Goal: Task Accomplishment & Management: Manage account settings

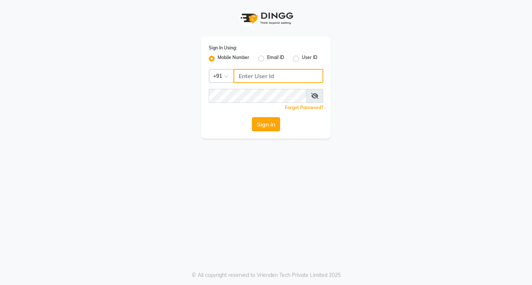
type input "8169197438"
click at [269, 128] on button "Sign In" at bounding box center [266, 124] width 28 height 14
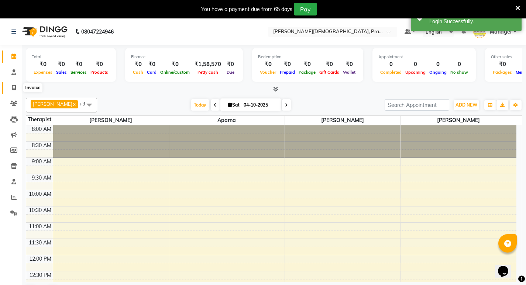
click at [14, 88] on icon at bounding box center [14, 88] width 4 height 6
select select "6818"
select select "service"
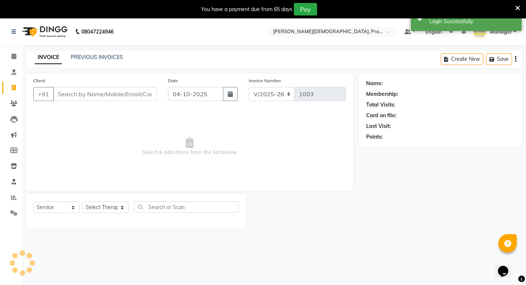
click at [89, 89] on input "Client" at bounding box center [105, 94] width 104 height 14
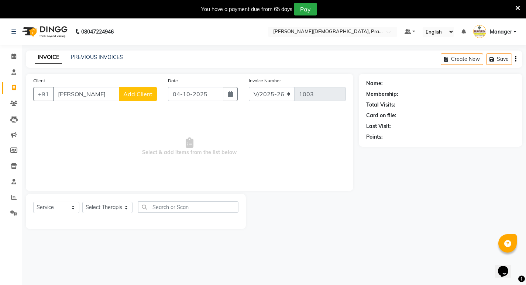
type input "[PERSON_NAME]"
click at [132, 95] on span "Add Client" at bounding box center [137, 93] width 29 height 7
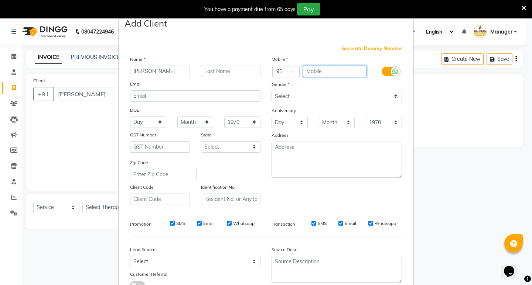
click at [309, 72] on input "text" at bounding box center [335, 71] width 64 height 11
type input "9819331642"
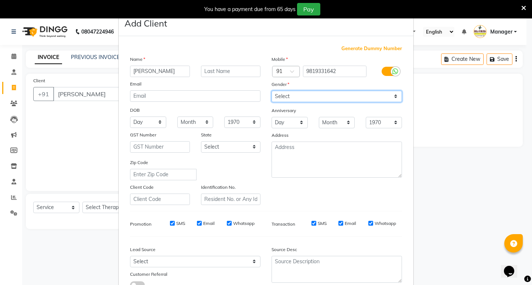
click at [313, 92] on select "Select [DEMOGRAPHIC_DATA] [DEMOGRAPHIC_DATA] Other Prefer Not To Say" at bounding box center [336, 96] width 130 height 11
select select "[DEMOGRAPHIC_DATA]"
click at [271, 91] on select "Select [DEMOGRAPHIC_DATA] [DEMOGRAPHIC_DATA] Other Prefer Not To Say" at bounding box center [336, 96] width 130 height 11
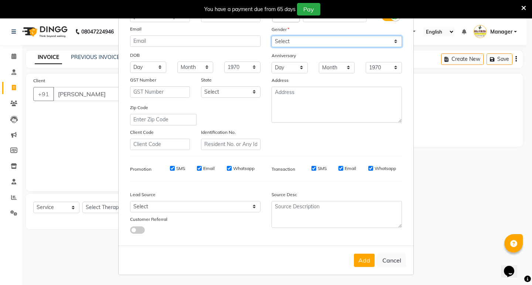
scroll to position [55, 0]
click at [358, 257] on button "Add" at bounding box center [364, 260] width 21 height 13
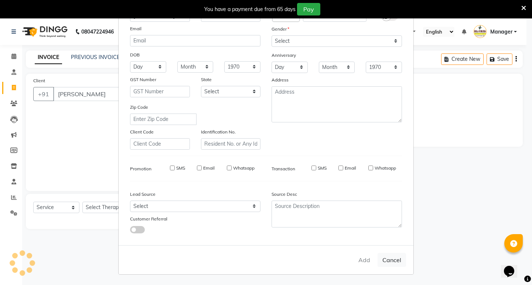
type input "9819331642"
select select
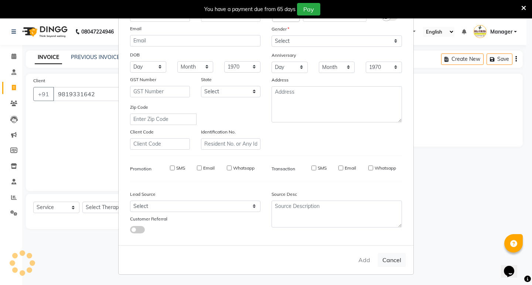
select select
checkbox input "false"
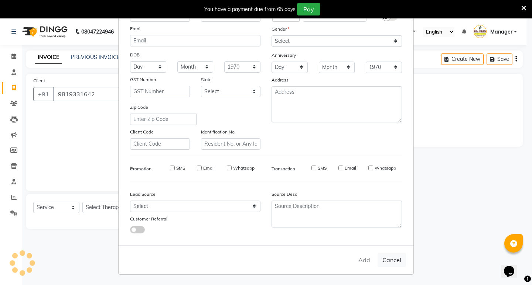
checkbox input "false"
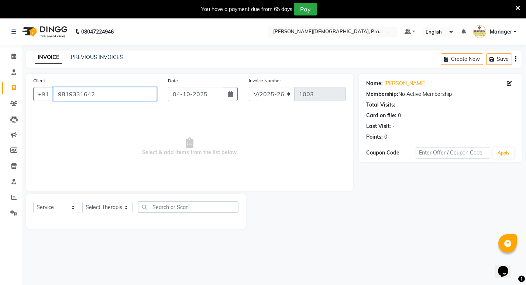
drag, startPoint x: 96, startPoint y: 97, endPoint x: 57, endPoint y: 103, distance: 39.3
click at [57, 103] on div "Client [PHONE_NUMBER]" at bounding box center [95, 92] width 135 height 30
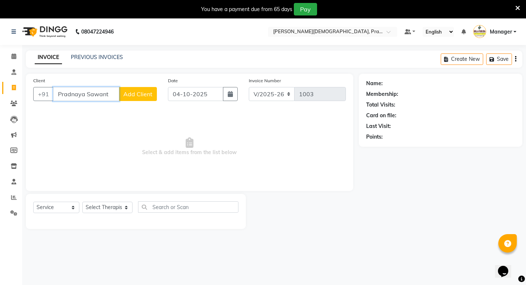
type input "Pradnaya Sawant"
click at [138, 101] on button "Add Client" at bounding box center [138, 94] width 38 height 14
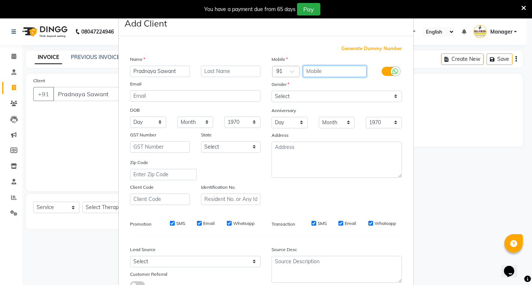
click at [326, 69] on input "text" at bounding box center [335, 71] width 64 height 11
paste input "9819331642"
type input "09819331642"
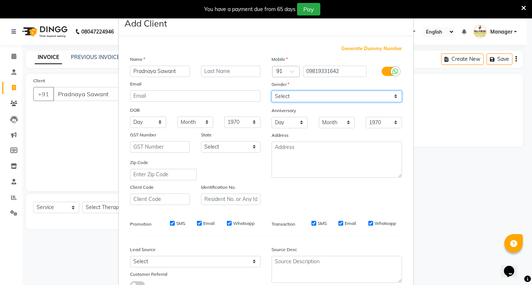
click at [340, 99] on select "Select [DEMOGRAPHIC_DATA] [DEMOGRAPHIC_DATA] Other Prefer Not To Say" at bounding box center [336, 96] width 130 height 11
select select "[DEMOGRAPHIC_DATA]"
click at [271, 91] on select "Select [DEMOGRAPHIC_DATA] [DEMOGRAPHIC_DATA] Other Prefer Not To Say" at bounding box center [336, 96] width 130 height 11
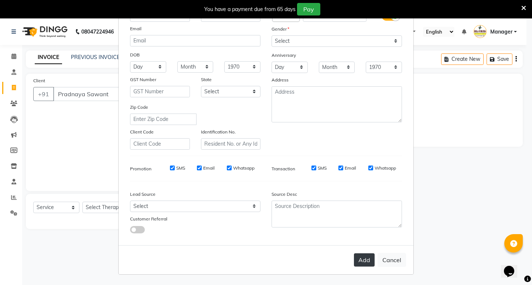
click at [359, 263] on button "Add" at bounding box center [364, 260] width 21 height 13
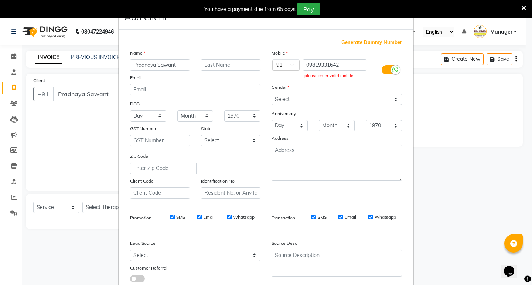
scroll to position [0, 0]
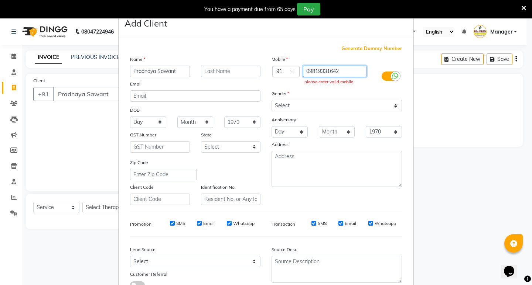
click at [306, 72] on input "09819331642" at bounding box center [335, 71] width 64 height 11
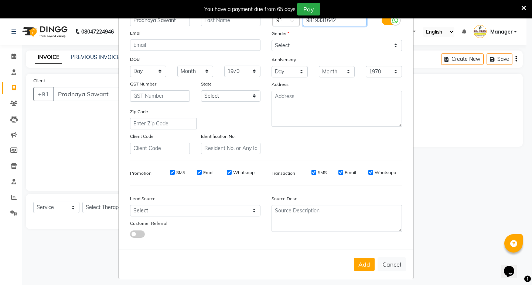
scroll to position [55, 0]
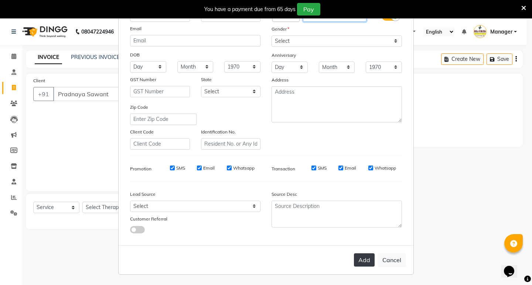
type input "9819331642"
click at [362, 258] on button "Add" at bounding box center [364, 260] width 21 height 13
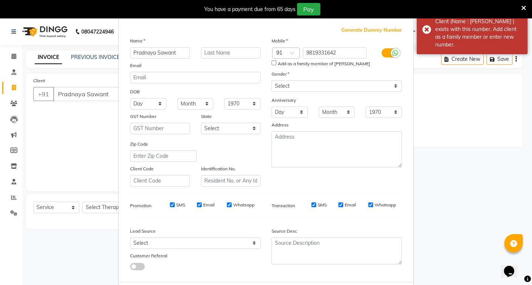
scroll to position [0, 0]
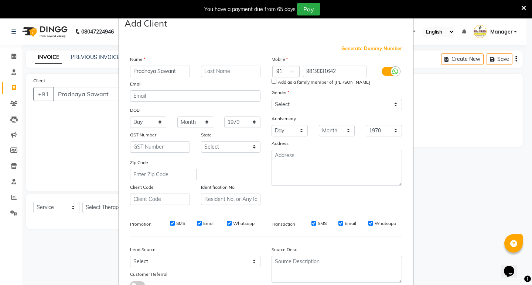
click at [274, 83] on div "Add as a family member of [PERSON_NAME]" at bounding box center [336, 82] width 141 height 7
click at [271, 82] on input "Add as a family member of [PERSON_NAME]" at bounding box center [273, 81] width 5 height 5
checkbox input "true"
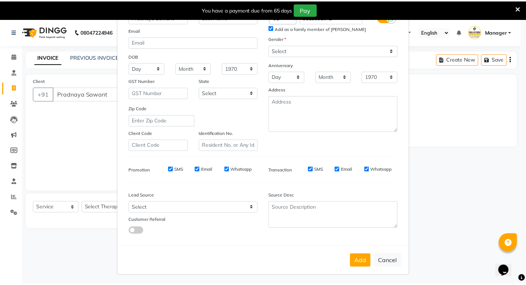
scroll to position [55, 0]
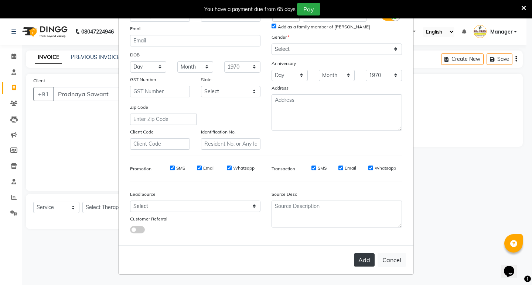
click at [358, 263] on button "Add" at bounding box center [364, 260] width 21 height 13
type input "9819331642"
select select
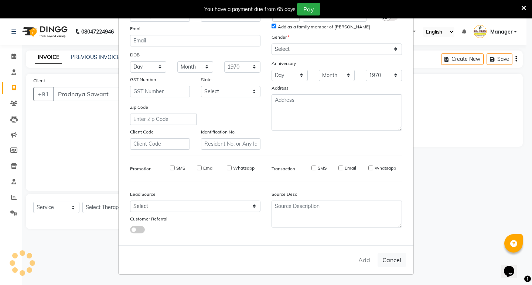
select select
checkbox input "false"
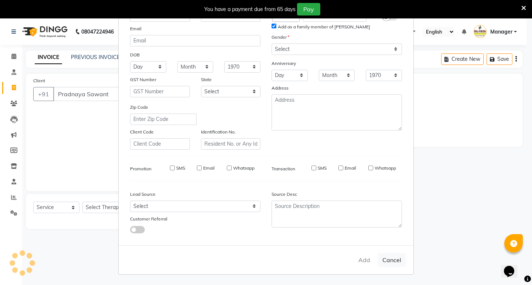
checkbox input "false"
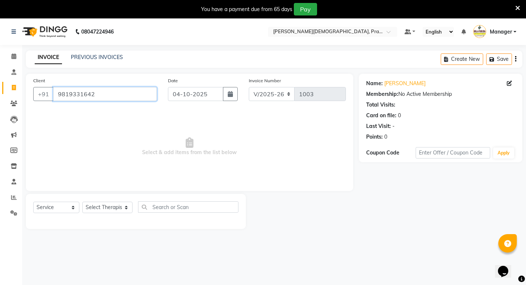
drag, startPoint x: 94, startPoint y: 94, endPoint x: 37, endPoint y: 106, distance: 57.9
click at [37, 106] on div "Client [PHONE_NUMBER]" at bounding box center [95, 92] width 135 height 30
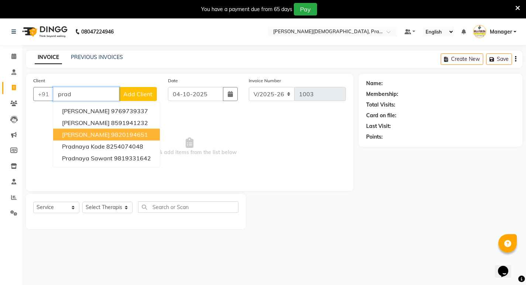
type input "prad"
click at [217, 148] on span "Select & add items from the list below" at bounding box center [189, 147] width 313 height 74
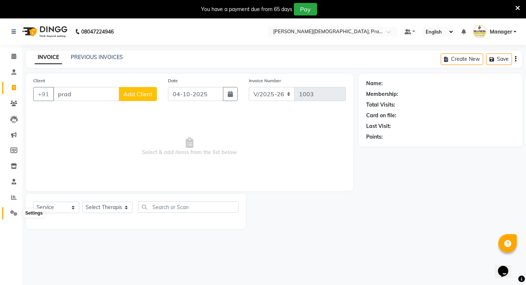
click at [15, 213] on icon at bounding box center [13, 213] width 7 height 6
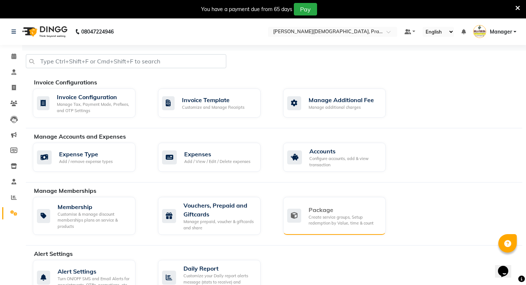
click at [323, 221] on div "Create service groups, Setup redemption by Value, time & count" at bounding box center [344, 220] width 71 height 12
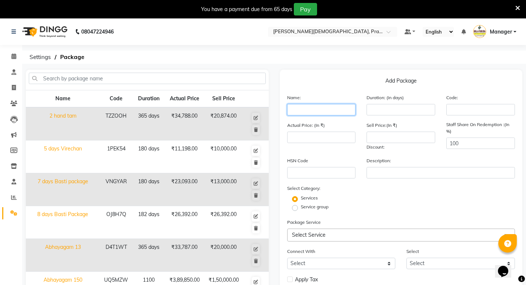
click at [305, 113] on input "text" at bounding box center [321, 109] width 69 height 11
type input "p"
type input "[PERSON_NAME] T"
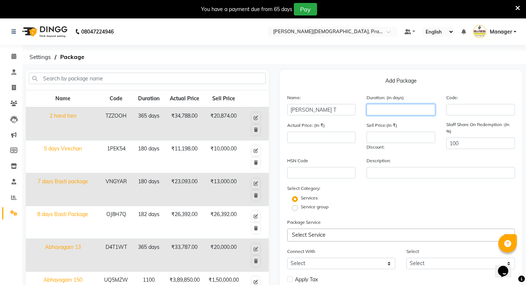
click at [417, 109] on input "number" at bounding box center [401, 109] width 69 height 11
type input "365"
click at [332, 238] on span "Select Service" at bounding box center [401, 235] width 228 height 13
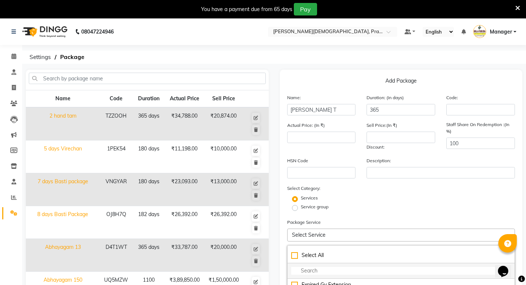
click at [322, 269] on input "multiselect-search" at bounding box center [401, 271] width 220 height 8
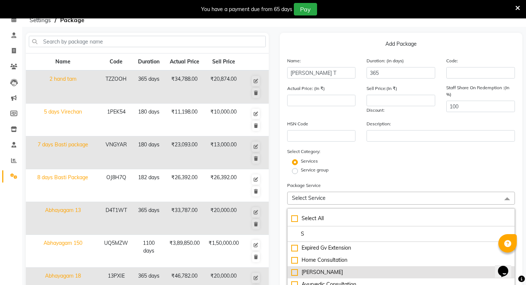
type input "S"
click at [329, 272] on div "[PERSON_NAME]" at bounding box center [401, 273] width 220 height 8
type input "3299"
checkbox input "true"
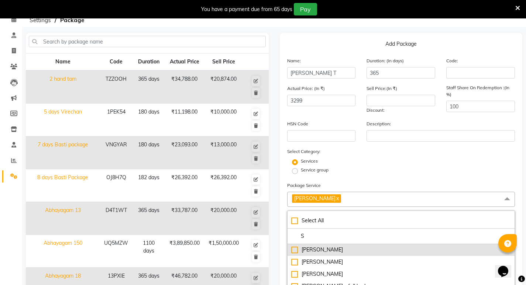
scroll to position [111, 0]
click at [329, 254] on li "[PERSON_NAME]" at bounding box center [401, 249] width 227 height 12
type input "6598"
checkbox input "true"
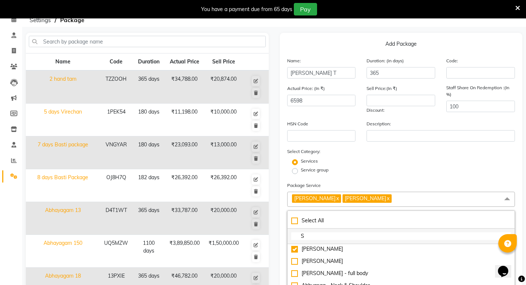
click at [321, 237] on input "S" at bounding box center [401, 237] width 220 height 8
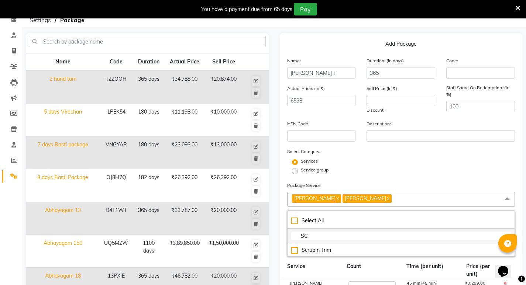
scroll to position [0, 0]
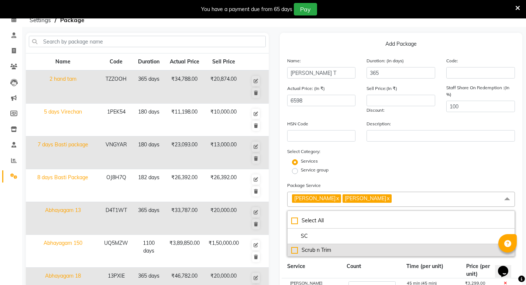
type input "SC"
click at [317, 253] on div "Scrub n Trim" at bounding box center [401, 251] width 220 height 8
type input "11997"
checkbox input "true"
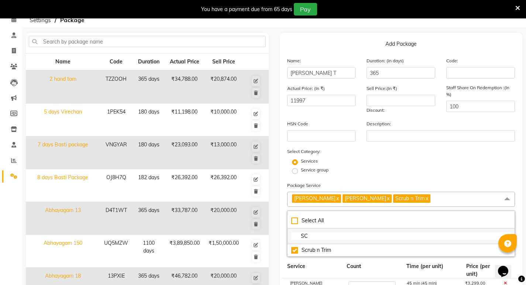
drag, startPoint x: 322, startPoint y: 238, endPoint x: 292, endPoint y: 242, distance: 29.8
click at [292, 242] on li "SC" at bounding box center [401, 237] width 227 height 16
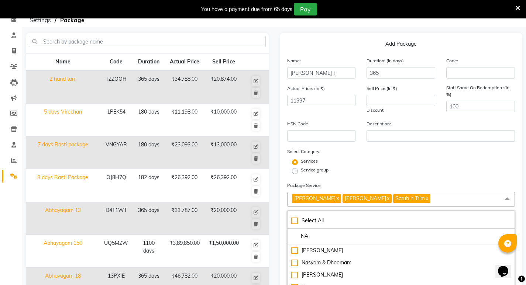
scroll to position [73, 0]
type input "NA"
click at [316, 254] on div "Nasyam & Dhoomam" at bounding box center [401, 250] width 220 height 8
type input "13396"
checkbox input "true"
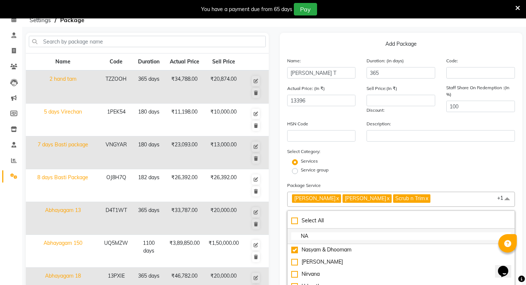
drag, startPoint x: 313, startPoint y: 235, endPoint x: 287, endPoint y: 231, distance: 26.2
click at [291, 233] on input "NA" at bounding box center [401, 237] width 220 height 8
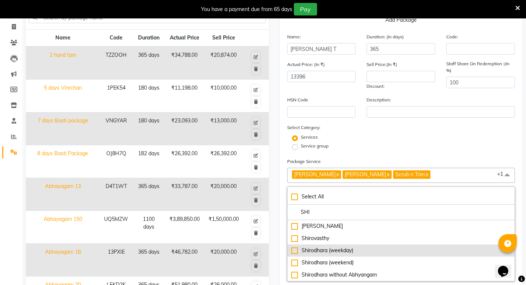
scroll to position [74, 0]
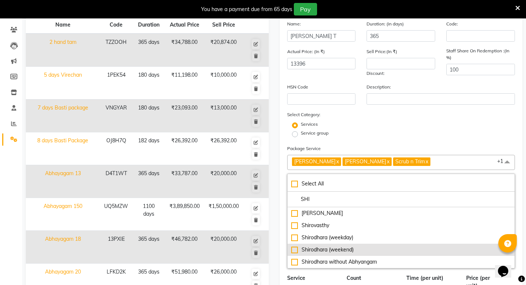
type input "SHI"
click at [319, 250] on div "Shirodhara (weekend)" at bounding box center [401, 250] width 220 height 8
type input "18795"
checkbox input "true"
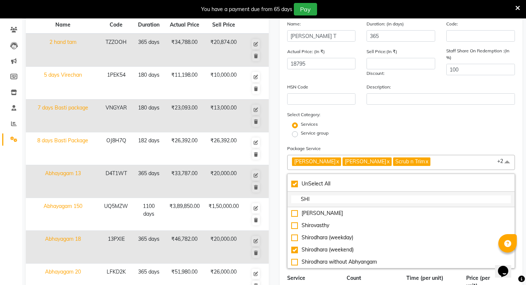
drag, startPoint x: 311, startPoint y: 197, endPoint x: 293, endPoint y: 199, distance: 18.2
click at [293, 199] on input "SHI" at bounding box center [401, 200] width 220 height 8
checkbox input "false"
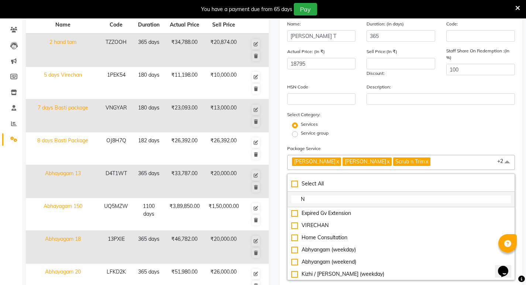
type input "NA"
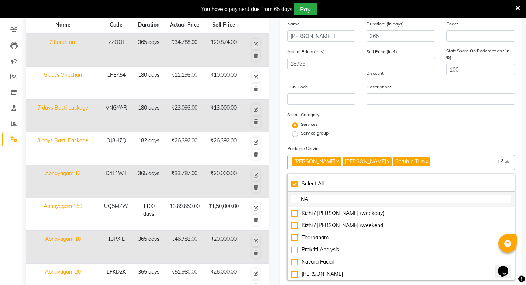
checkbox input "true"
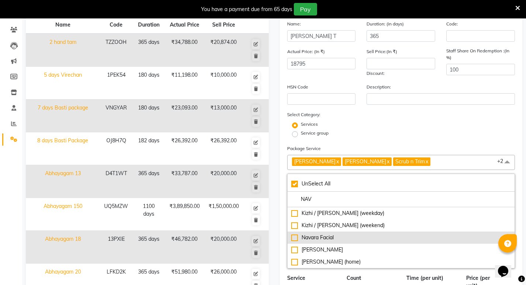
type input "NAV"
click at [316, 238] on div "Navara Facial" at bounding box center [401, 238] width 220 height 8
type input "21294"
checkbox input "false"
checkbox input "true"
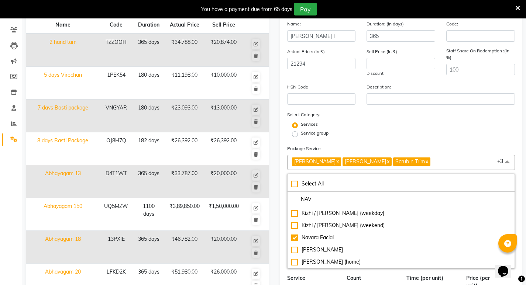
click at [422, 131] on div "Service group" at bounding box center [401, 134] width 239 height 9
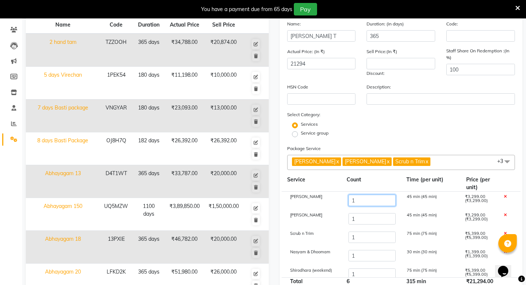
click at [363, 197] on input "1" at bounding box center [371, 200] width 47 height 11
type input "3"
type input "27892"
click at [358, 221] on input "1" at bounding box center [371, 218] width 47 height 11
type input "5"
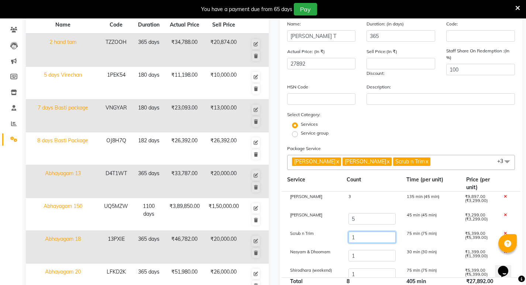
type input "41088"
click at [361, 240] on input "1" at bounding box center [371, 237] width 47 height 11
type input "8"
type input "78881"
click at [366, 257] on input "1" at bounding box center [371, 255] width 47 height 11
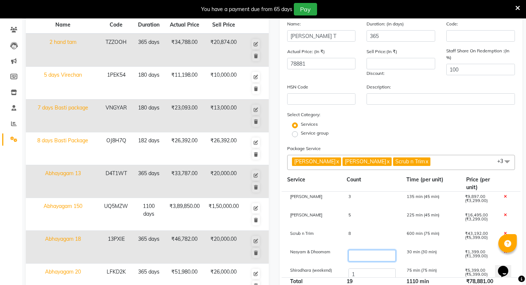
type input "8"
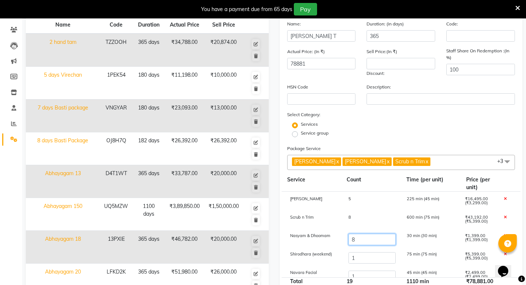
scroll to position [25, 0]
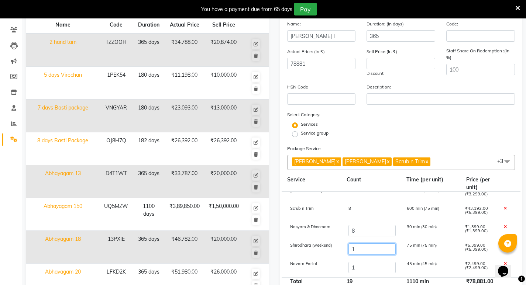
type input "88674"
click at [364, 252] on input "1" at bounding box center [371, 249] width 47 height 11
type input "8"
type input "126467"
click at [364, 266] on input "1" at bounding box center [371, 267] width 47 height 11
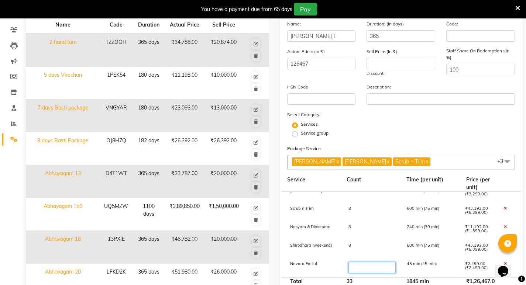
type input "2"
type input "128966"
click at [366, 245] on div "8" at bounding box center [372, 250] width 58 height 13
click at [374, 279] on div "34" at bounding box center [371, 286] width 60 height 16
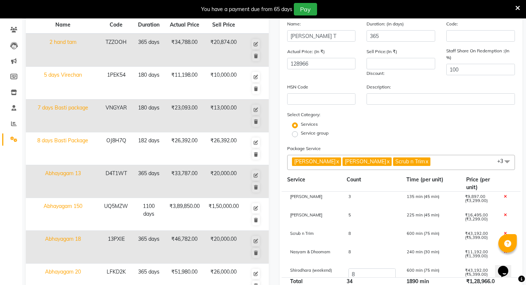
click at [356, 196] on div "3" at bounding box center [372, 201] width 58 height 13
click at [357, 201] on input "3" at bounding box center [371, 200] width 47 height 11
type input "4"
type input "132265"
click at [355, 215] on div "5" at bounding box center [372, 219] width 58 height 13
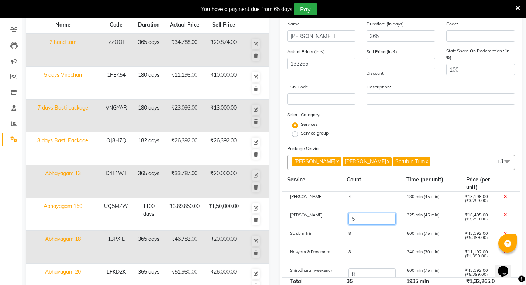
click at [362, 216] on input "5" at bounding box center [371, 218] width 47 height 11
type input "4"
type input "128966"
click at [381, 240] on div "8" at bounding box center [372, 238] width 58 height 13
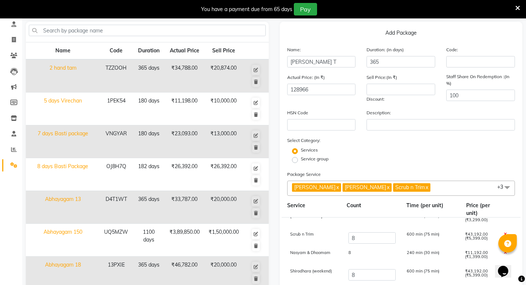
scroll to position [37, 0]
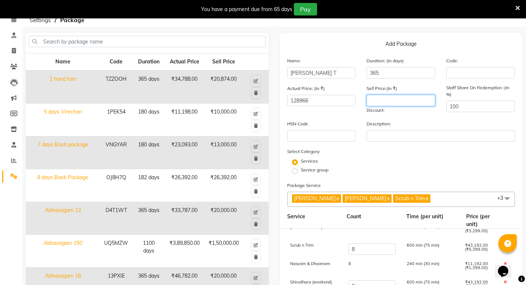
click at [374, 101] on input "number" at bounding box center [401, 100] width 69 height 11
type input "128966"
click at [355, 164] on div "Services" at bounding box center [401, 162] width 239 height 9
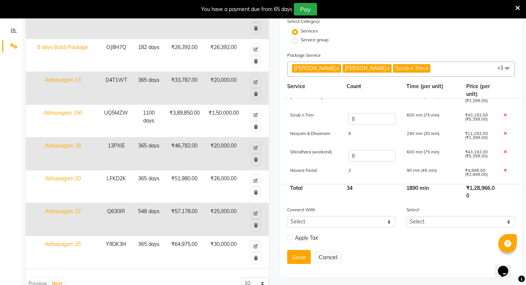
scroll to position [186, 0]
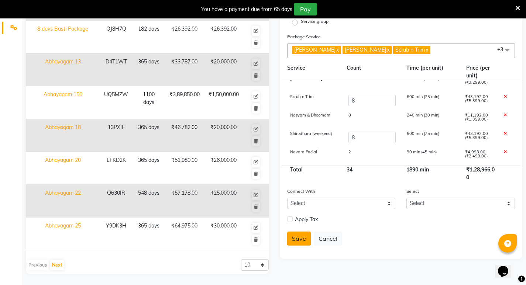
click at [302, 238] on button "Save" at bounding box center [299, 239] width 24 height 14
select select
checkbox input "false"
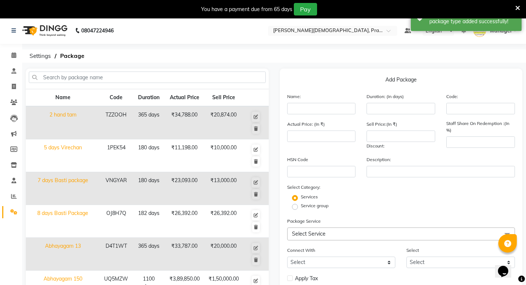
scroll to position [0, 0]
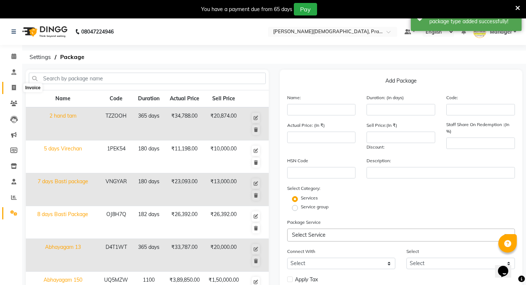
click at [11, 89] on span at bounding box center [13, 88] width 13 height 8
select select "6818"
select select "service"
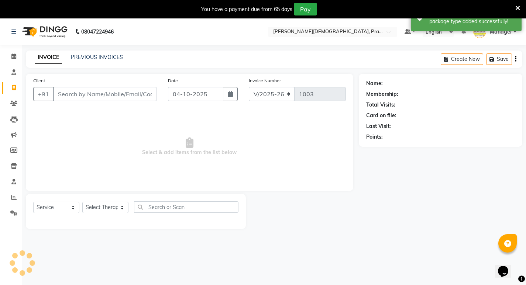
scroll to position [18, 0]
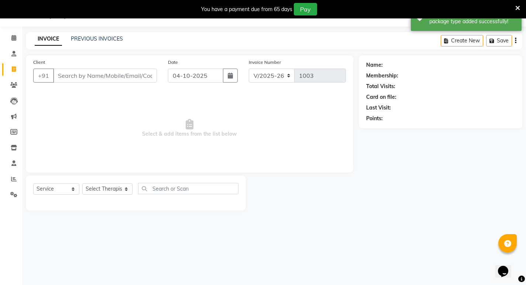
click at [125, 74] on input "Client" at bounding box center [105, 76] width 104 height 14
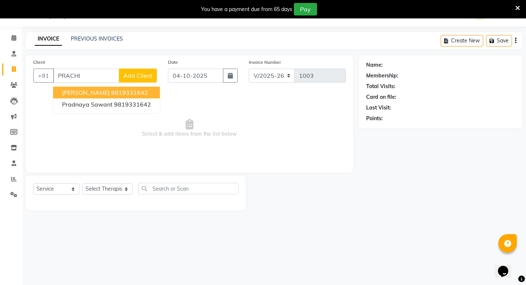
click at [90, 94] on span "[PERSON_NAME]" at bounding box center [86, 92] width 48 height 7
type input "9819331642"
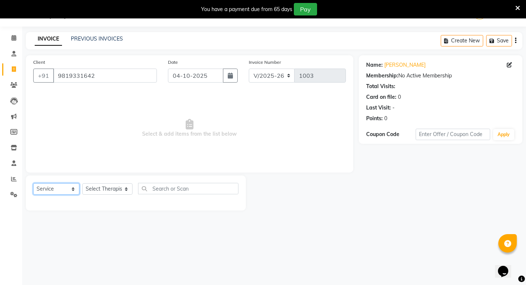
click at [53, 193] on select "Select Service Product Membership Package Voucher Prepaid Gift Card" at bounding box center [56, 188] width 46 height 11
select select "package"
click at [33, 183] on select "Select Service Product Membership Package Voucher Prepaid Gift Card" at bounding box center [56, 188] width 46 height 11
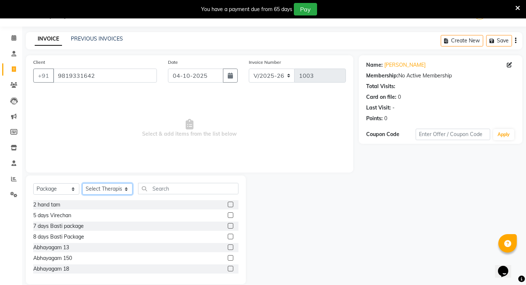
click at [96, 187] on select "Select Therapist [PERSON_NAME] [PERSON_NAME] [PERSON_NAME] [PERSON_NAME] Aparna…" at bounding box center [107, 188] width 50 height 11
select select "56958"
click at [82, 183] on select "Select Therapist [PERSON_NAME] [PERSON_NAME] [PERSON_NAME] [PERSON_NAME] Aparna…" at bounding box center [107, 188] width 50 height 11
click at [169, 188] on input "text" at bounding box center [188, 188] width 100 height 11
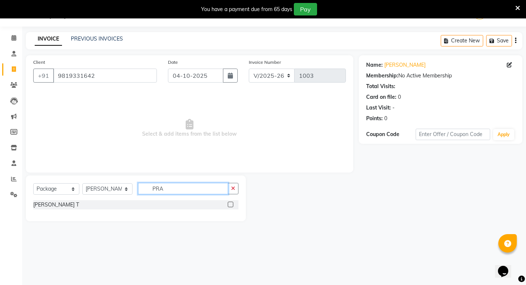
type input "PRA"
click at [231, 204] on label at bounding box center [231, 205] width 6 height 6
click at [231, 204] on input "checkbox" at bounding box center [230, 205] width 5 height 5
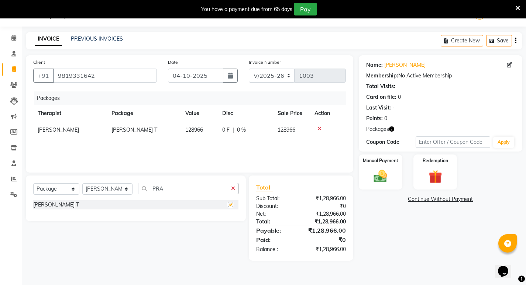
checkbox input "false"
click at [61, 188] on select "Select Service Product Membership Package Voucher Prepaid Gift Card" at bounding box center [56, 188] width 46 height 11
click at [33, 183] on select "Select Service Product Membership Package Voucher Prepaid Gift Card" at bounding box center [56, 188] width 46 height 11
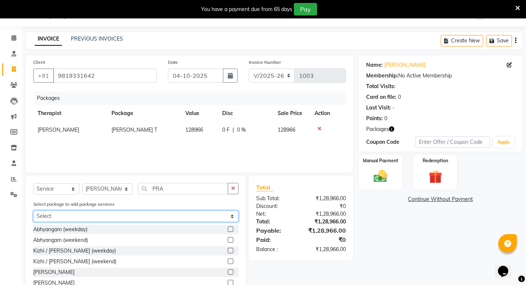
click at [102, 213] on select "Select [PERSON_NAME] T" at bounding box center [135, 216] width 205 height 11
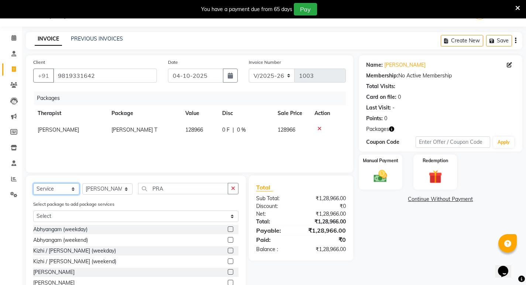
click at [66, 190] on select "Select Service Product Membership Package Voucher Prepaid Gift Card" at bounding box center [56, 188] width 46 height 11
click at [33, 183] on select "Select Service Product Membership Package Voucher Prepaid Gift Card" at bounding box center [56, 188] width 46 height 11
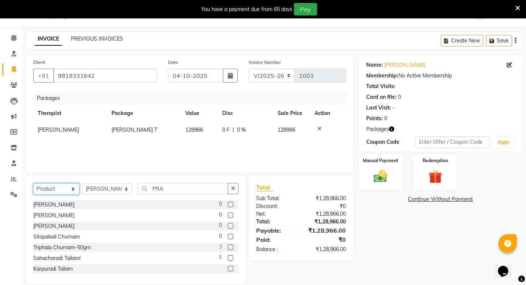
click at [71, 190] on select "Select Service Product Membership Package Voucher Prepaid Gift Card" at bounding box center [56, 188] width 46 height 11
select select "service"
click at [33, 183] on select "Select Service Product Membership Package Voucher Prepaid Gift Card" at bounding box center [56, 188] width 46 height 11
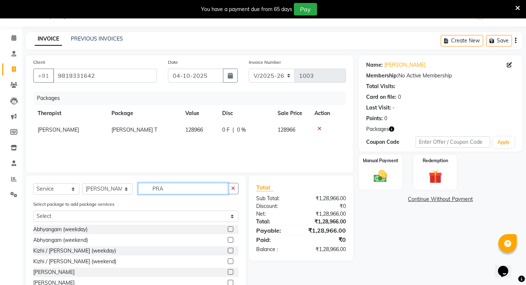
drag, startPoint x: 164, startPoint y: 189, endPoint x: 140, endPoint y: 191, distance: 24.4
click at [140, 191] on input "PRA" at bounding box center [183, 188] width 90 height 11
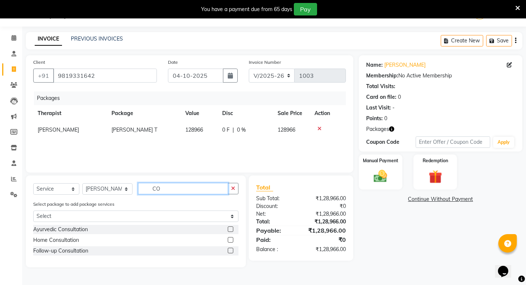
type input "CO"
click at [233, 231] on label at bounding box center [231, 230] width 6 height 6
click at [233, 231] on input "checkbox" at bounding box center [230, 229] width 5 height 5
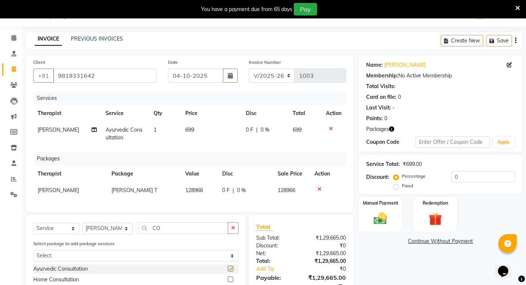
checkbox input "false"
click at [72, 232] on select "Select Service Product Membership Package Voucher Prepaid Gift Card" at bounding box center [56, 228] width 46 height 11
select select "product"
click at [33, 228] on select "Select Service Product Membership Package Voucher Prepaid Gift Card" at bounding box center [56, 228] width 46 height 11
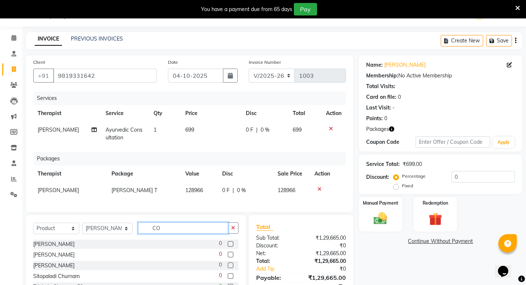
drag, startPoint x: 162, startPoint y: 235, endPoint x: 143, endPoint y: 235, distance: 18.5
click at [138, 234] on input "CO" at bounding box center [183, 228] width 90 height 11
type input "SHA"
click at [228, 247] on label at bounding box center [231, 244] width 6 height 6
click at [228, 247] on input "checkbox" at bounding box center [230, 244] width 5 height 5
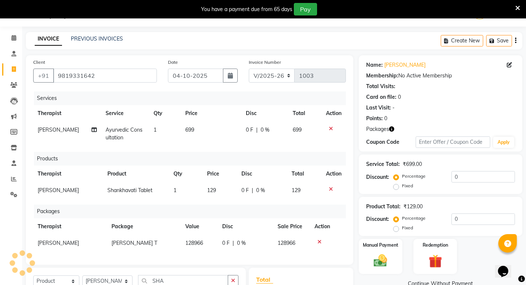
checkbox input "false"
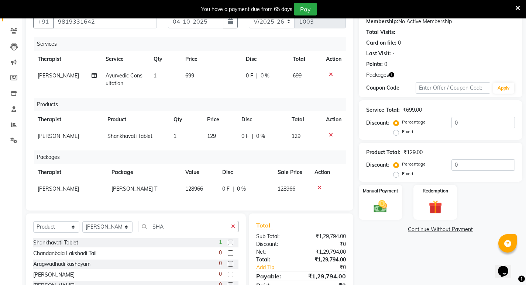
scroll to position [92, 0]
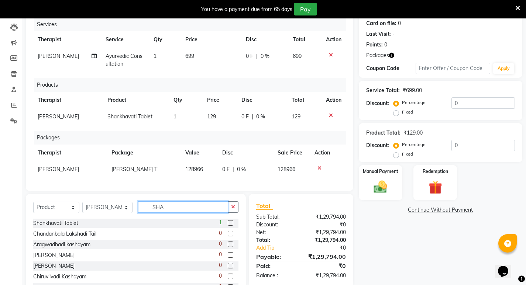
drag, startPoint x: 160, startPoint y: 213, endPoint x: 147, endPoint y: 210, distance: 13.3
click at [147, 210] on input "SHA" at bounding box center [183, 207] width 90 height 11
click at [319, 168] on icon at bounding box center [319, 168] width 4 height 5
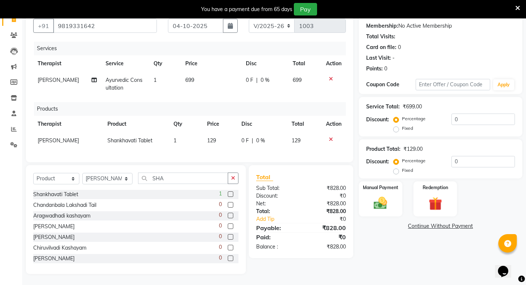
scroll to position [37, 0]
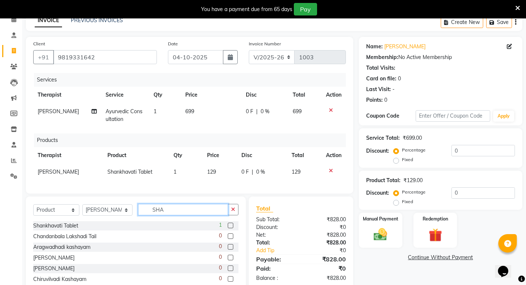
click at [163, 211] on input "SHA" at bounding box center [183, 209] width 90 height 11
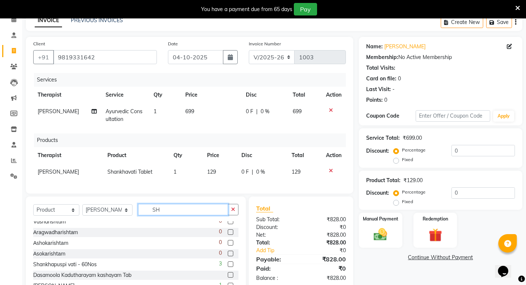
type input "SH"
click at [228, 267] on label at bounding box center [231, 265] width 6 height 6
click at [228, 267] on input "checkbox" at bounding box center [230, 264] width 5 height 5
checkbox input "false"
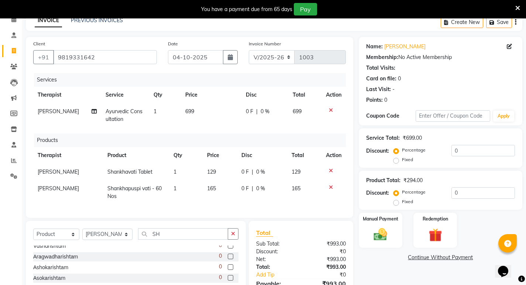
click at [328, 171] on div at bounding box center [334, 170] width 16 height 5
click at [329, 171] on icon at bounding box center [331, 170] width 4 height 5
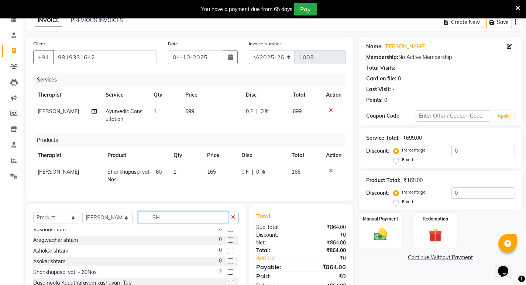
drag, startPoint x: 179, startPoint y: 222, endPoint x: 138, endPoint y: 228, distance: 42.2
click at [138, 223] on input "SH" at bounding box center [183, 217] width 90 height 11
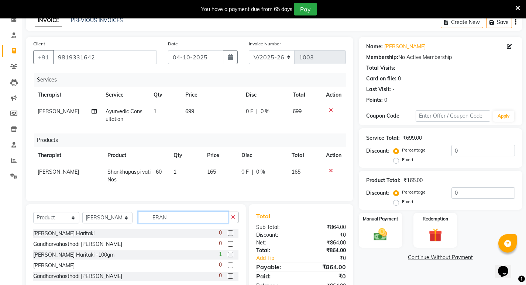
type input "ERAN"
click at [230, 258] on label at bounding box center [231, 255] width 6 height 6
click at [230, 258] on input "checkbox" at bounding box center [230, 255] width 5 height 5
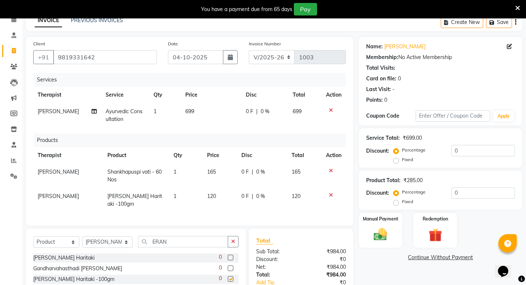
checkbox input "false"
click at [66, 248] on select "Select Service Product Membership Package Voucher Prepaid Gift Card" at bounding box center [56, 242] width 46 height 11
select select "package"
click at [33, 242] on select "Select Service Product Membership Package Voucher Prepaid Gift Card" at bounding box center [56, 242] width 46 height 11
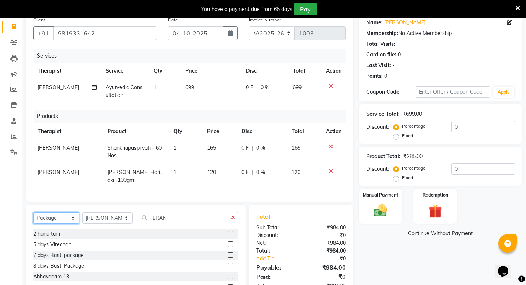
scroll to position [74, 0]
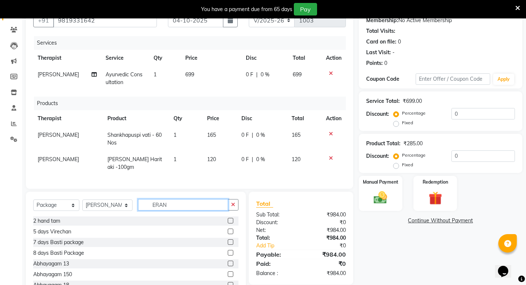
drag, startPoint x: 118, startPoint y: 201, endPoint x: 108, endPoint y: 201, distance: 10.3
click at [108, 201] on div "Select Service Product Membership Package Voucher Prepaid Gift Card Select Ther…" at bounding box center [136, 246] width 220 height 109
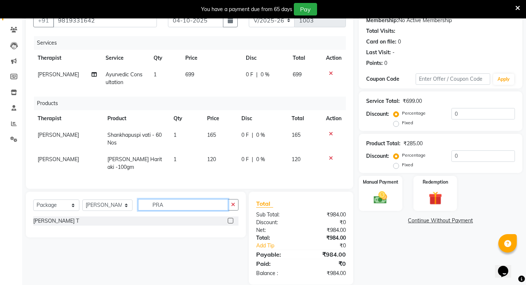
type input "PRA"
click at [230, 224] on label at bounding box center [231, 221] width 6 height 6
click at [230, 224] on input "checkbox" at bounding box center [230, 221] width 5 height 5
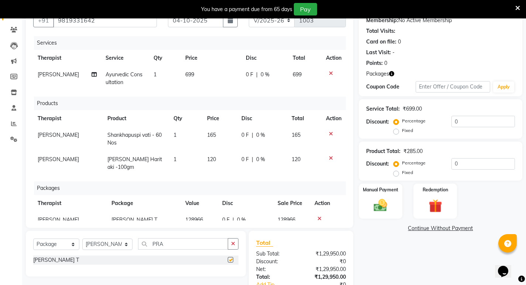
checkbox input "false"
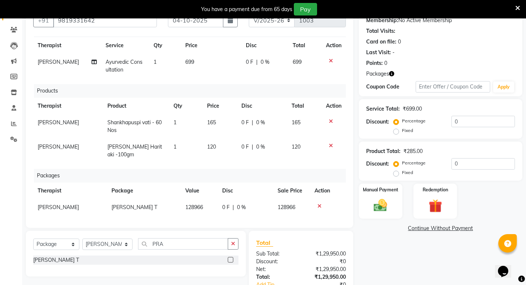
scroll to position [19, 0]
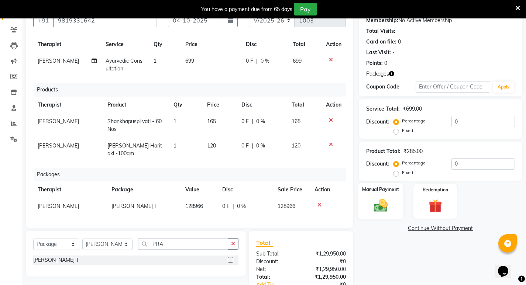
click at [393, 205] on div "Manual Payment" at bounding box center [380, 201] width 45 height 37
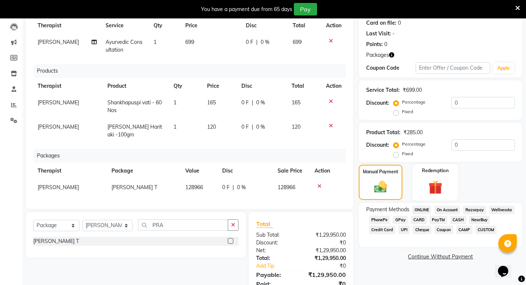
scroll to position [111, 0]
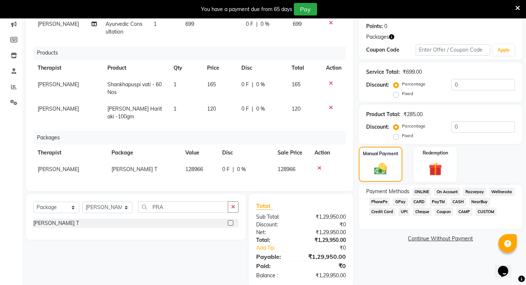
click at [455, 203] on span "CASH" at bounding box center [458, 202] width 16 height 8
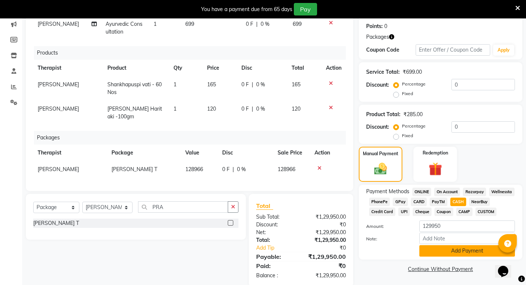
click at [442, 255] on button "Add Payment" at bounding box center [467, 250] width 96 height 11
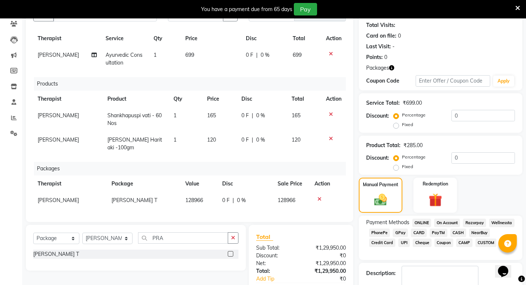
scroll to position [74, 0]
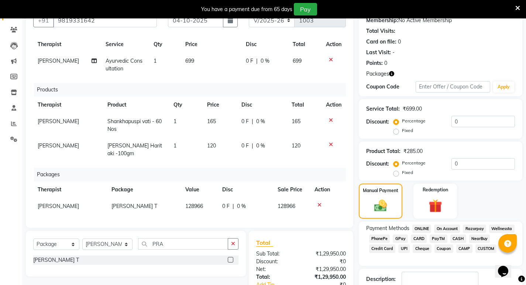
click at [242, 118] on span "0 F" at bounding box center [244, 122] width 7 height 8
select select "56958"
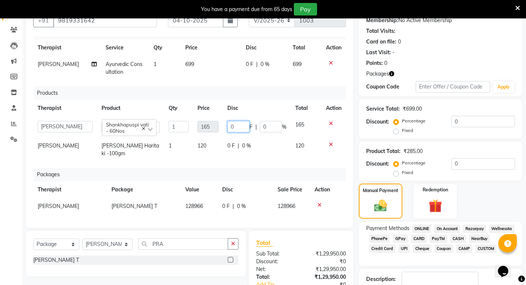
click at [234, 121] on input "0" at bounding box center [238, 126] width 22 height 11
type input "-5"
click at [221, 155] on tr "[PERSON_NAME] Haritaki -100gm 1 120 0 F | 0 % 120" at bounding box center [189, 150] width 313 height 24
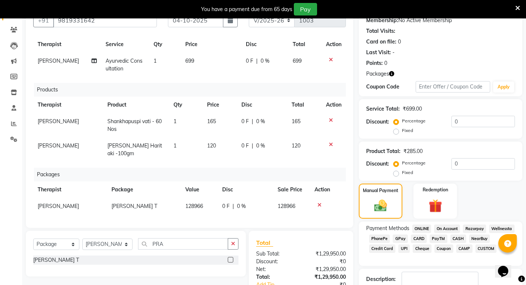
click at [220, 117] on td "165" at bounding box center [220, 125] width 34 height 24
select select "56958"
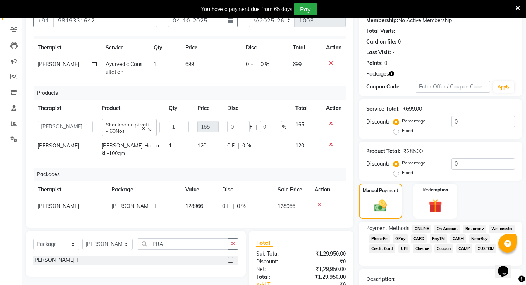
click at [233, 168] on div "Packages" at bounding box center [192, 175] width 317 height 14
click at [350, 161] on div "Client [PHONE_NUMBER] Date [DATE] Invoice Number V/2025 V/[PHONE_NUMBER] Servic…" at bounding box center [189, 114] width 327 height 228
click at [347, 159] on div "Client [PHONE_NUMBER] Date [DATE] Invoice Number V/2025 V/[PHONE_NUMBER] Servic…" at bounding box center [189, 114] width 327 height 228
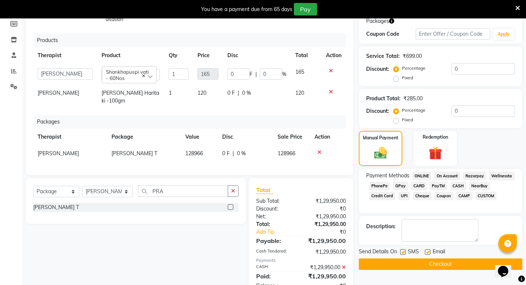
scroll to position [150, 0]
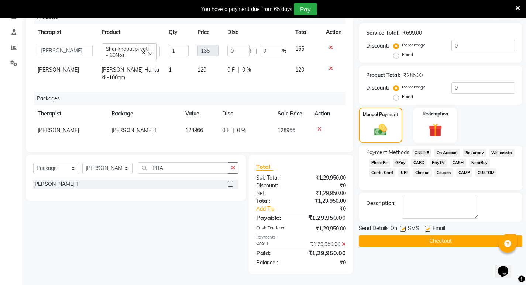
click at [345, 245] on icon at bounding box center [344, 244] width 4 height 5
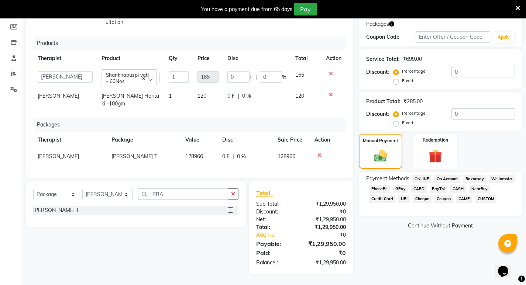
click at [457, 188] on span "CASH" at bounding box center [458, 189] width 16 height 8
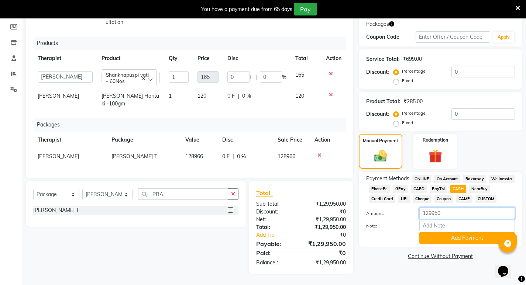
click at [448, 213] on input "129950" at bounding box center [467, 213] width 96 height 11
type input "129956"
click at [453, 237] on button "Add Payment" at bounding box center [467, 238] width 96 height 11
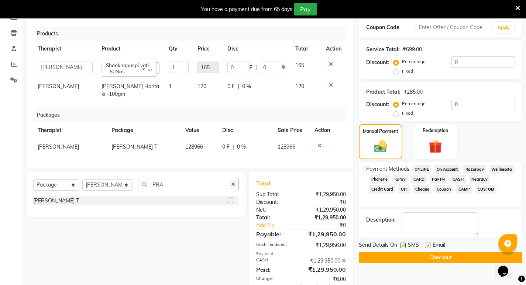
scroll to position [165, 0]
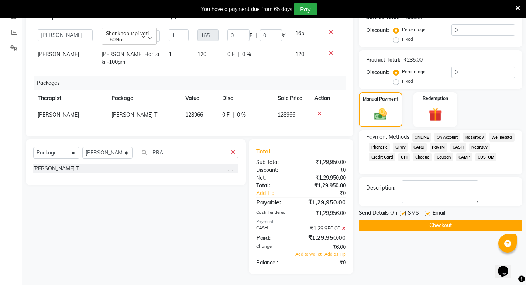
drag, startPoint x: 409, startPoint y: 224, endPoint x: 415, endPoint y: 225, distance: 6.3
click at [409, 224] on button "Checkout" at bounding box center [441, 225] width 164 height 11
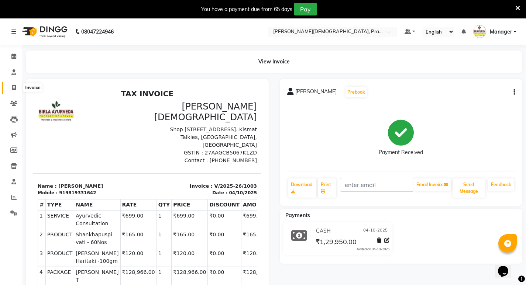
click at [12, 87] on icon at bounding box center [14, 88] width 4 height 6
select select "6818"
select select "service"
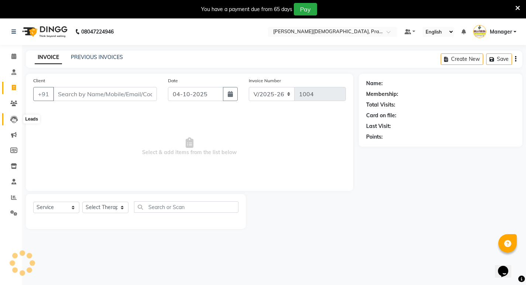
scroll to position [18, 0]
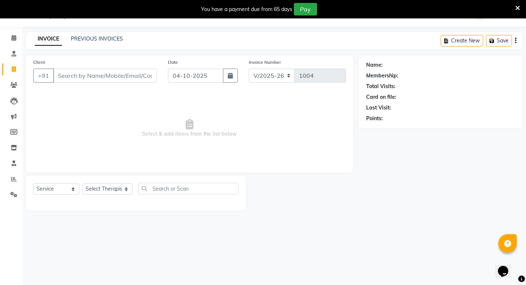
click at [63, 78] on input "Client" at bounding box center [105, 76] width 104 height 14
click at [14, 85] on icon at bounding box center [13, 85] width 7 height 6
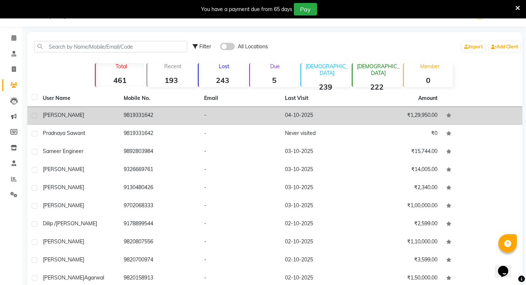
click at [73, 117] on span "[PERSON_NAME]" at bounding box center [63, 115] width 41 height 7
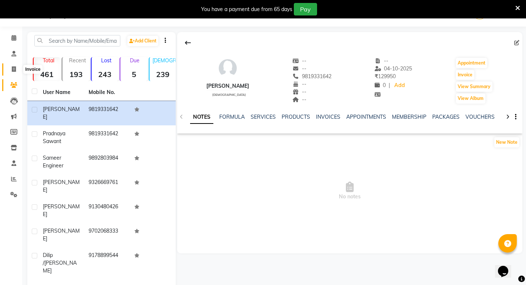
click at [13, 68] on icon at bounding box center [14, 69] width 4 height 6
select select "6818"
select select "service"
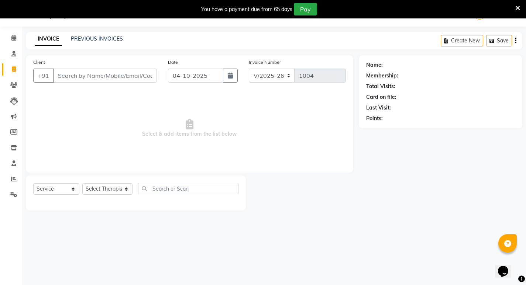
click at [65, 74] on input "Client" at bounding box center [105, 76] width 104 height 14
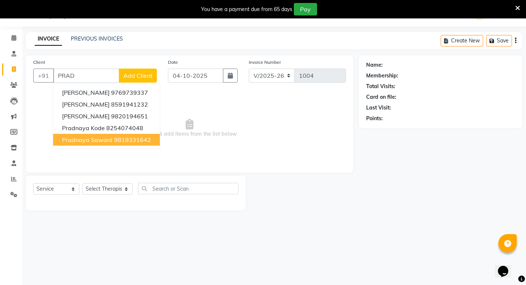
click at [119, 139] on ngb-highlight "9819331642" at bounding box center [132, 139] width 37 height 7
type input "9819331642"
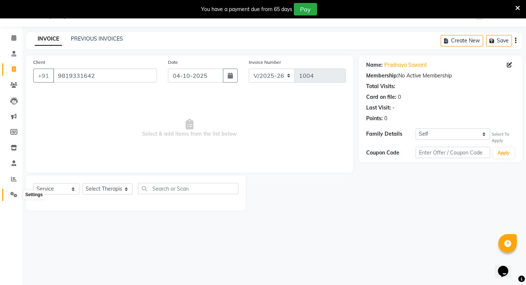
click at [16, 195] on icon at bounding box center [13, 195] width 7 height 6
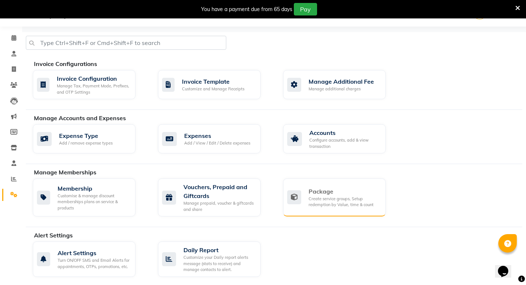
click at [324, 190] on div "Package" at bounding box center [344, 191] width 71 height 9
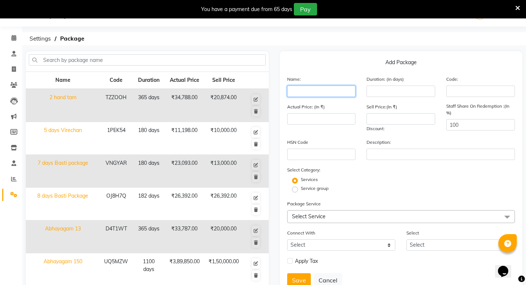
click at [292, 92] on input "text" at bounding box center [321, 91] width 69 height 11
type input "p"
type input "Pradnaya T"
click at [376, 92] on input "number" at bounding box center [401, 91] width 69 height 11
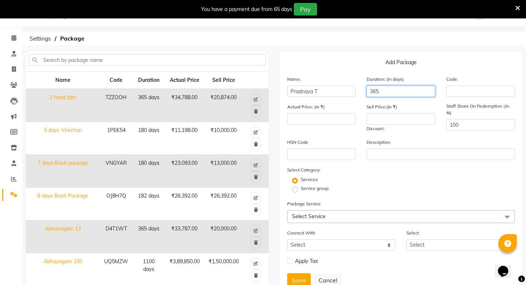
type input "365"
click at [352, 215] on span "Select Service" at bounding box center [401, 216] width 228 height 13
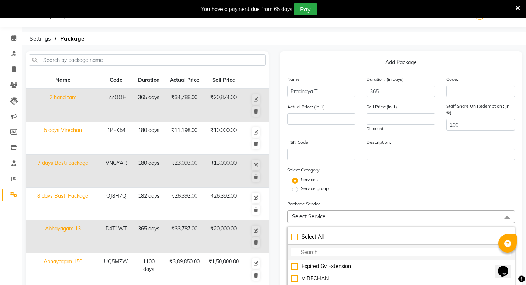
click at [378, 254] on input "multiselect-search" at bounding box center [401, 253] width 220 height 8
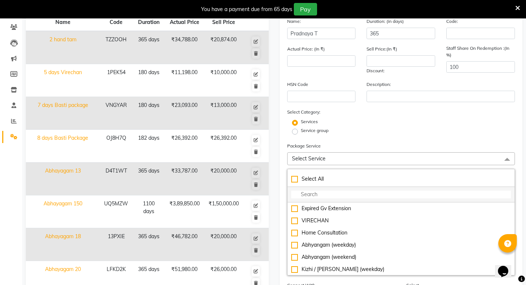
scroll to position [92, 0]
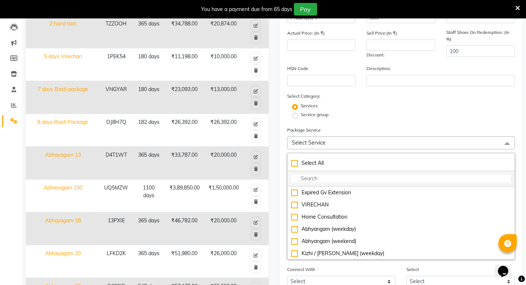
click at [354, 257] on div "Kizhi / [PERSON_NAME] (weekday)" at bounding box center [401, 254] width 220 height 8
type input "4399"
checkbox input "true"
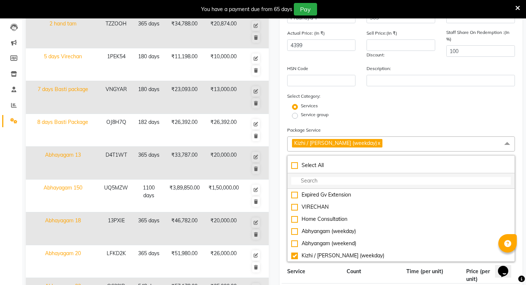
click at [337, 178] on input "multiselect-search" at bounding box center [401, 181] width 220 height 8
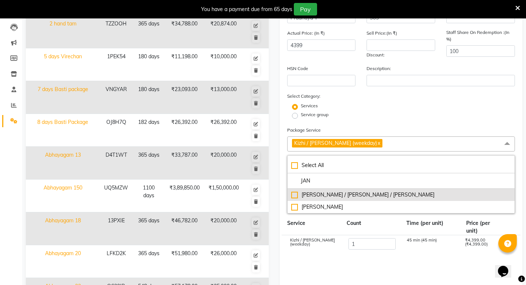
type input "JAN"
click at [376, 197] on div "[PERSON_NAME] / [PERSON_NAME] / [PERSON_NAME]" at bounding box center [401, 195] width 220 height 8
type input "7698"
checkbox input "true"
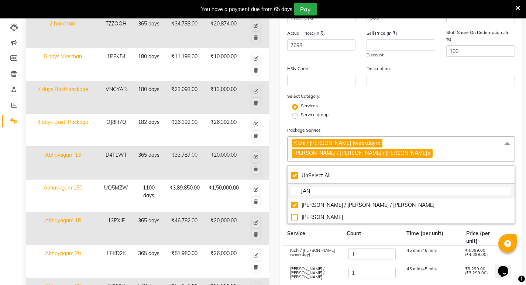
drag, startPoint x: 333, startPoint y: 182, endPoint x: 292, endPoint y: 182, distance: 40.2
click at [292, 188] on input "JAN" at bounding box center [401, 192] width 220 height 8
checkbox input "false"
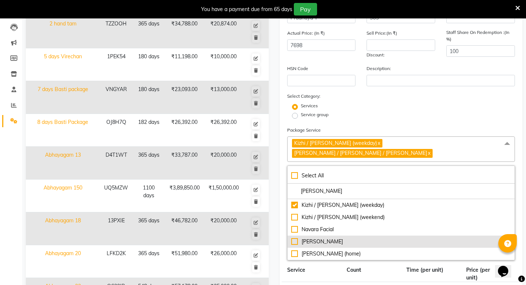
type input "[PERSON_NAME]"
click at [323, 236] on li "[PERSON_NAME]" at bounding box center [401, 242] width 227 height 12
type input "12097"
checkbox input "true"
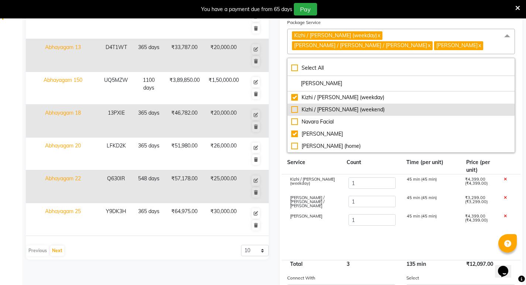
scroll to position [203, 0]
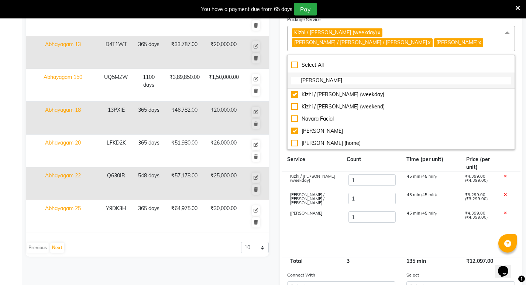
drag, startPoint x: 318, startPoint y: 79, endPoint x: 290, endPoint y: 84, distance: 28.9
click at [290, 84] on li "[PERSON_NAME]" at bounding box center [401, 81] width 227 height 16
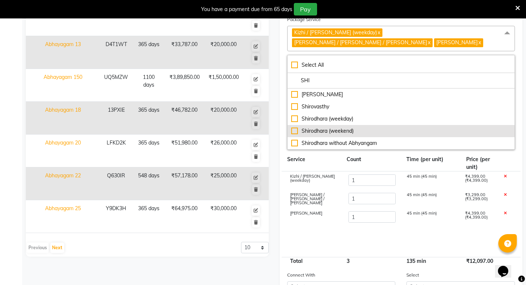
type input "SHI"
click at [325, 129] on div "Shirodhara (weekend)" at bounding box center [401, 131] width 220 height 8
type input "17496"
checkbox input "true"
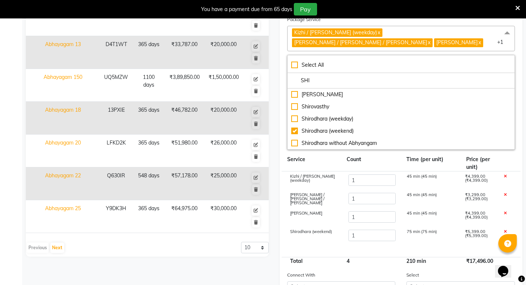
click at [518, 72] on div "Add Package Name: Pradnaya T Duration: (in days) 365 Code: Actual Price: (In ₹)…" at bounding box center [401, 105] width 243 height 476
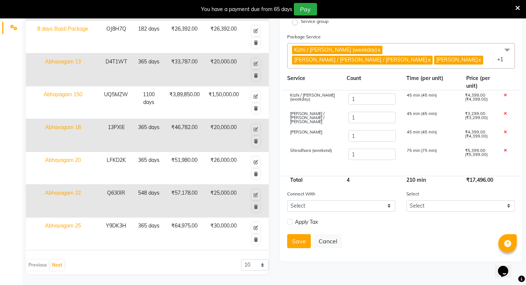
scroll to position [186, 0]
click at [355, 100] on input "1" at bounding box center [371, 98] width 47 height 11
type input "6"
type input "39491"
click at [360, 118] on input "1" at bounding box center [371, 117] width 47 height 11
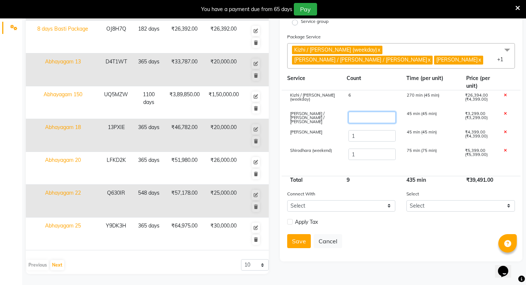
type input "8"
type input "62584"
click at [359, 137] on input "1" at bounding box center [371, 135] width 47 height 11
type input "8"
type input "93377"
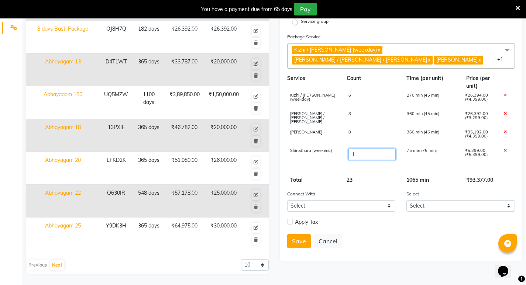
click at [366, 150] on input "1" at bounding box center [371, 154] width 47 height 11
type input "8"
type input "9"
type input "136569"
click at [383, 188] on form "Name: Pradnaya T Duration: (in days) 365 Code: Actual Price: (In ₹) 136569 Sell…" at bounding box center [401, 81] width 228 height 346
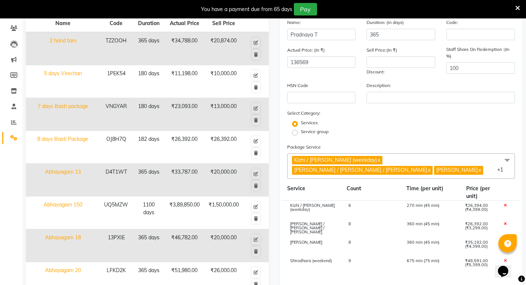
scroll to position [75, 0]
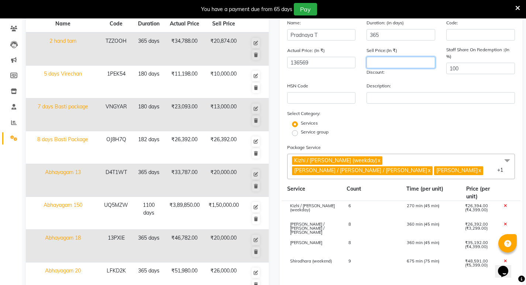
click at [382, 63] on input "number" at bounding box center [401, 62] width 69 height 11
type input "131193"
click at [393, 127] on div "Services" at bounding box center [401, 124] width 239 height 9
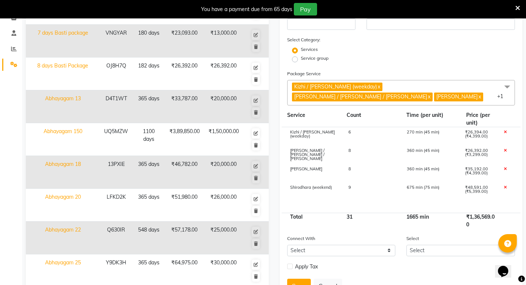
scroll to position [186, 0]
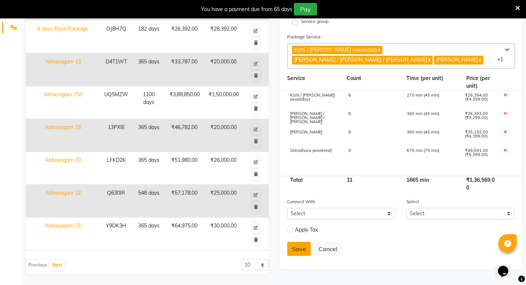
click at [301, 251] on button "Save" at bounding box center [299, 249] width 24 height 14
select select
checkbox input "false"
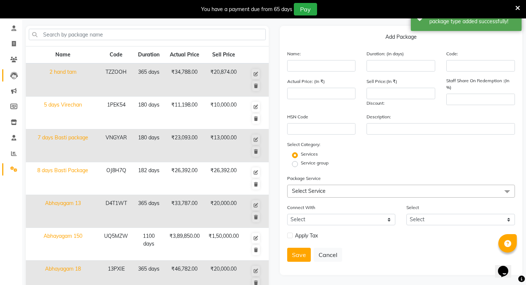
scroll to position [38, 0]
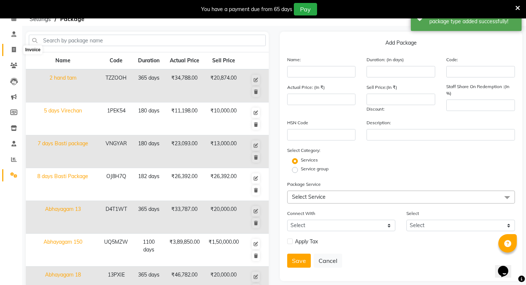
click at [13, 48] on icon at bounding box center [14, 50] width 4 height 6
select select "6818"
select select "service"
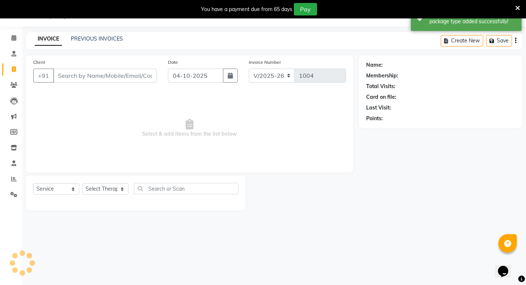
scroll to position [18, 0]
click at [83, 72] on input "Client" at bounding box center [105, 76] width 104 height 14
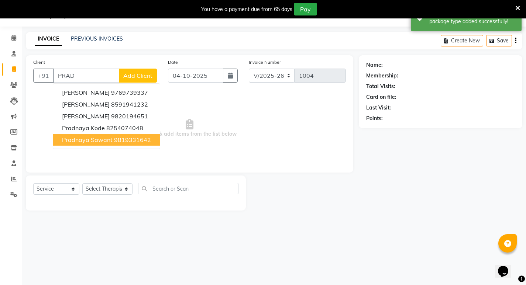
click at [95, 146] on ngb-typeahead-window "[PERSON_NAME] 9769739337 [PERSON_NAME] 8591941232 [PERSON_NAME] 9820194651 Prad…" at bounding box center [106, 116] width 107 height 66
click at [147, 143] on ngb-highlight "9819331642" at bounding box center [132, 139] width 37 height 7
type input "9819331642"
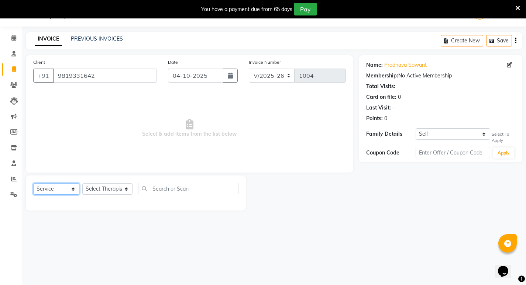
click at [65, 188] on select "Select Service Product Membership Package Voucher Prepaid Gift Card" at bounding box center [56, 188] width 46 height 11
select select "package"
click at [33, 183] on select "Select Service Product Membership Package Voucher Prepaid Gift Card" at bounding box center [56, 188] width 46 height 11
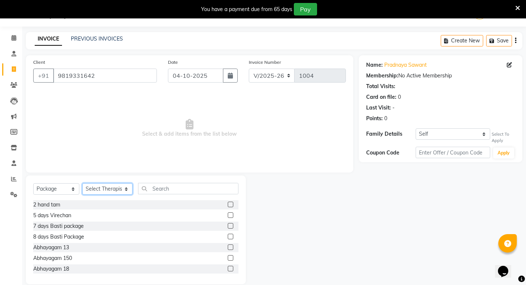
click at [102, 191] on select "Select Therapist [PERSON_NAME] [PERSON_NAME] [PERSON_NAME] [PERSON_NAME] Aparna…" at bounding box center [107, 188] width 50 height 11
select select "56958"
click at [82, 183] on select "Select Therapist [PERSON_NAME] [PERSON_NAME] [PERSON_NAME] [PERSON_NAME] Aparna…" at bounding box center [107, 188] width 50 height 11
click at [174, 190] on input "text" at bounding box center [188, 188] width 100 height 11
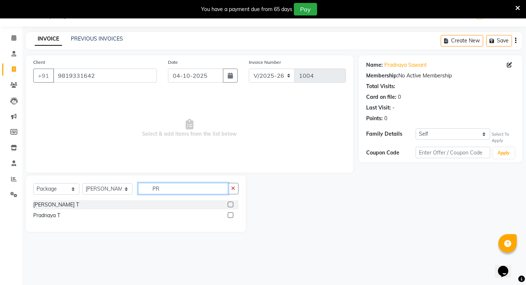
type input "PR"
click at [231, 215] on label at bounding box center [231, 216] width 6 height 6
click at [231, 215] on input "checkbox" at bounding box center [230, 215] width 5 height 5
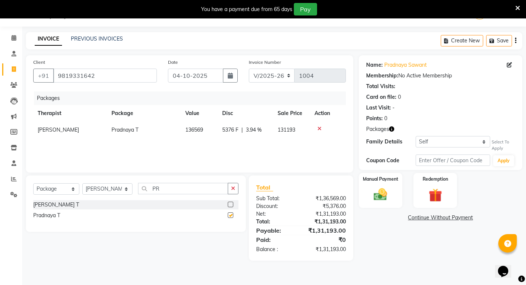
checkbox input "false"
click at [72, 188] on select "Select Service Product Membership Package Voucher Prepaid Gift Card" at bounding box center [56, 188] width 46 height 11
select select "service"
click at [33, 183] on select "Select Service Product Membership Package Voucher Prepaid Gift Card" at bounding box center [56, 188] width 46 height 11
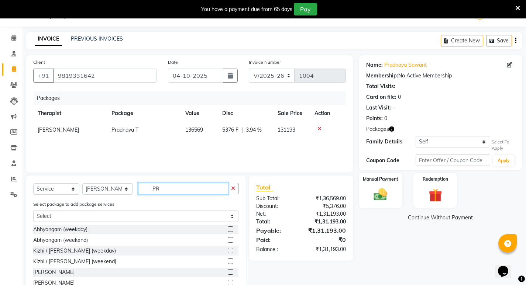
drag, startPoint x: 169, startPoint y: 190, endPoint x: 130, endPoint y: 192, distance: 38.8
click at [130, 192] on div "Select Service Product Membership Package Voucher Prepaid Gift Card Select Ther…" at bounding box center [135, 191] width 205 height 17
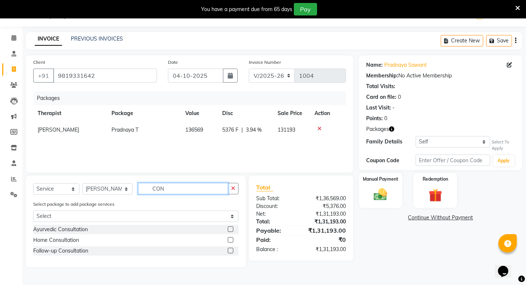
type input "CON"
click at [230, 229] on label at bounding box center [231, 230] width 6 height 6
click at [230, 229] on input "checkbox" at bounding box center [230, 229] width 5 height 5
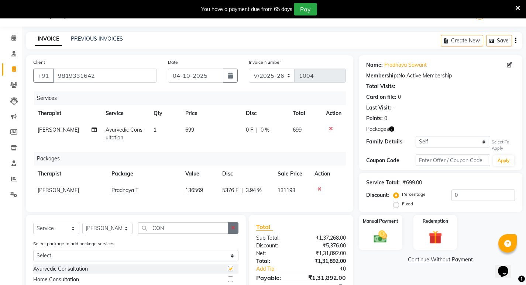
checkbox input "false"
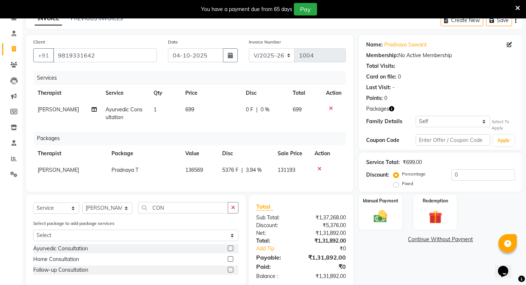
scroll to position [58, 0]
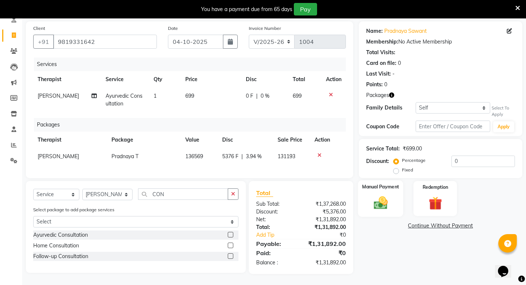
click at [376, 197] on img at bounding box center [380, 203] width 23 height 16
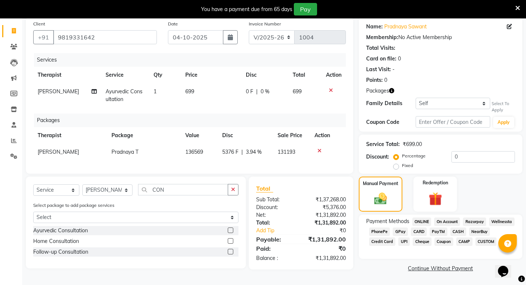
click at [423, 239] on span "Cheque" at bounding box center [422, 242] width 19 height 8
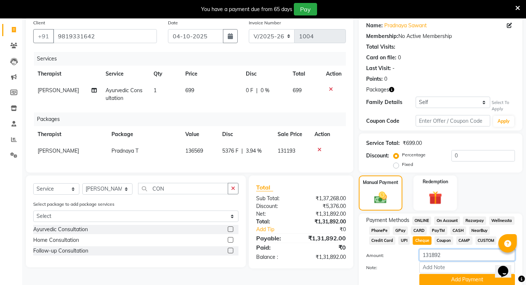
drag, startPoint x: 415, startPoint y: 256, endPoint x: 407, endPoint y: 257, distance: 7.5
click at [407, 257] on div "Amount: 131892" at bounding box center [441, 256] width 160 height 13
type input "11848"
click at [429, 266] on input "Note:" at bounding box center [467, 267] width 96 height 11
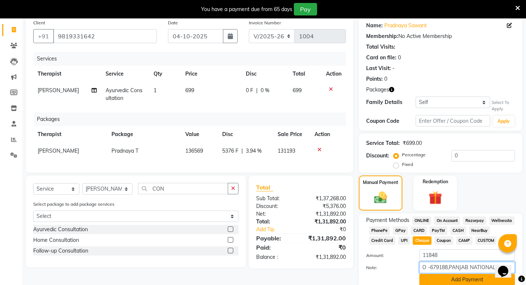
type input "CHQ NO -679188,PANJAB NATIONAL BANK"
click at [472, 279] on button "Add Payment" at bounding box center [467, 279] width 96 height 11
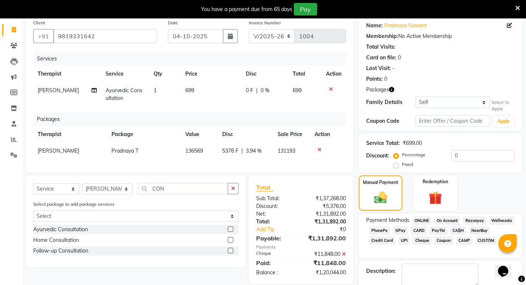
click at [455, 232] on span "CASH" at bounding box center [458, 231] width 16 height 8
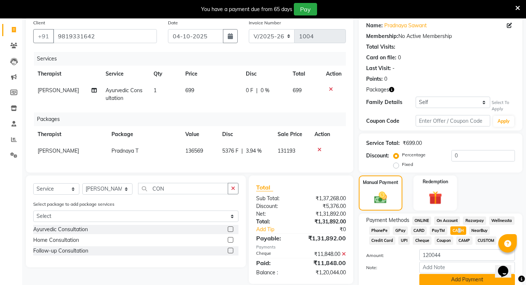
click at [440, 278] on button "Add Payment" at bounding box center [467, 279] width 96 height 11
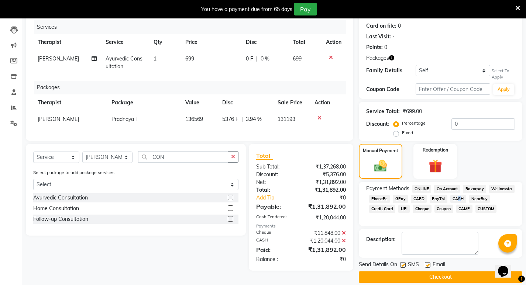
scroll to position [99, 0]
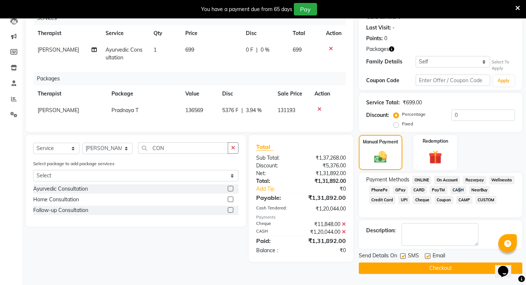
click at [428, 268] on button "Checkout" at bounding box center [441, 268] width 164 height 11
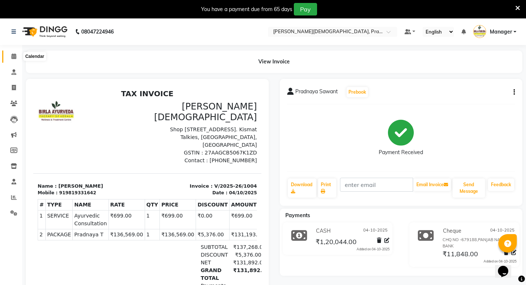
click at [13, 56] on icon at bounding box center [13, 57] width 5 height 6
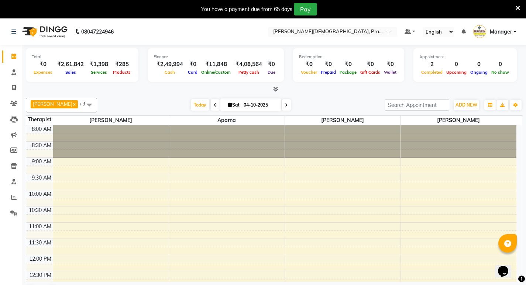
scroll to position [37, 0]
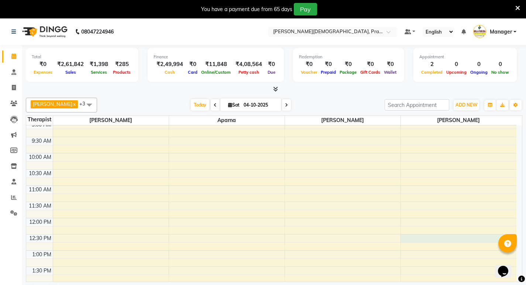
click at [413, 238] on div "8:00 AM 8:30 AM 9:00 AM 9:30 AM 10:00 AM 10:30 AM 11:00 AM 11:30 AM 12:00 PM 12…" at bounding box center [271, 283] width 490 height 389
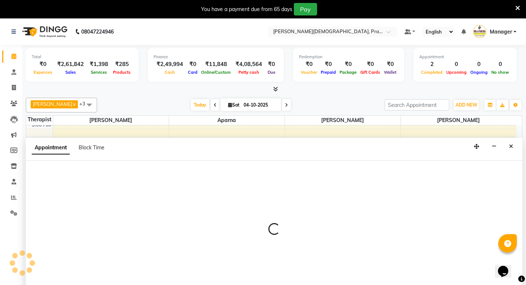
scroll to position [19, 0]
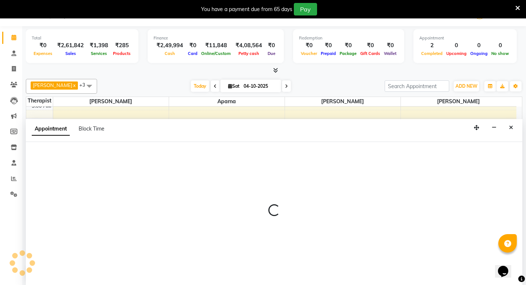
select select "79238"
select select "tentative"
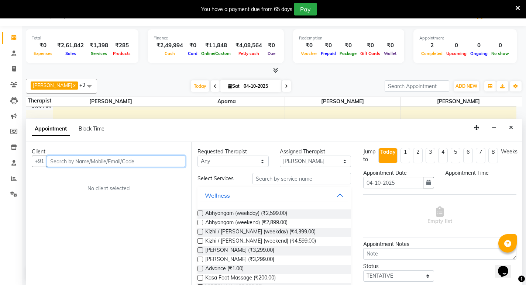
select select "750"
click at [150, 160] on input "text" at bounding box center [116, 161] width 138 height 11
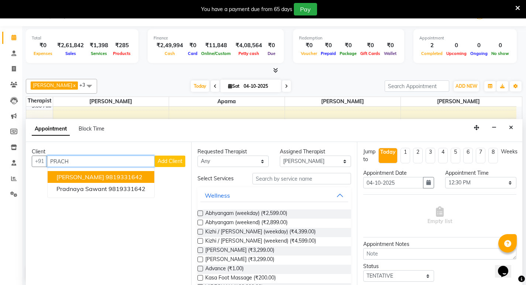
click at [142, 175] on button "[PERSON_NAME] 9819331642" at bounding box center [101, 177] width 107 height 12
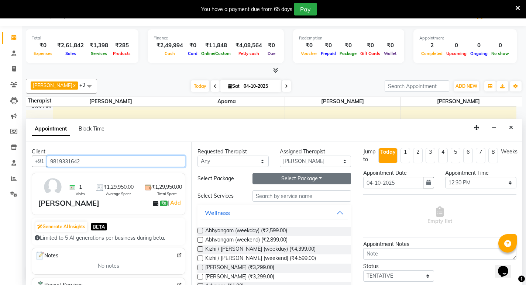
type input "9819331642"
click at [310, 180] on button "Select Package Toggle Dropdown" at bounding box center [301, 178] width 99 height 11
click at [294, 193] on li "[PERSON_NAME] T" at bounding box center [285, 194] width 64 height 11
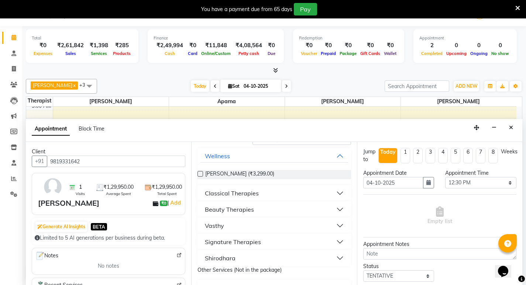
scroll to position [74, 0]
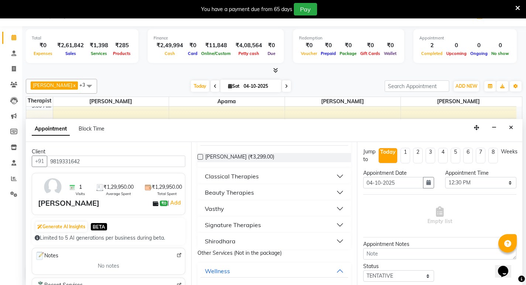
click at [238, 244] on button "Shirodhara" at bounding box center [273, 241] width 147 height 13
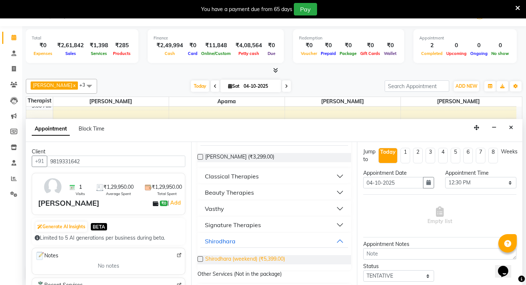
click at [282, 259] on span "Shirodhara (weekend) (₹5,399.00)" at bounding box center [245, 259] width 80 height 9
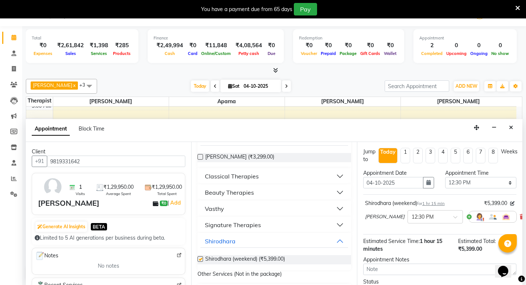
checkbox input "false"
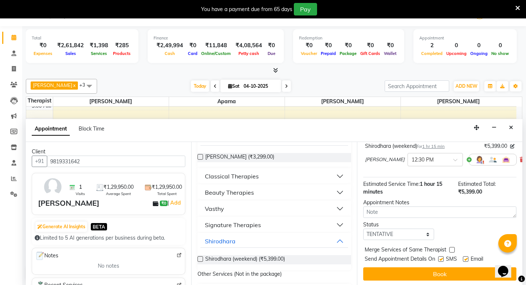
scroll to position [60, 0]
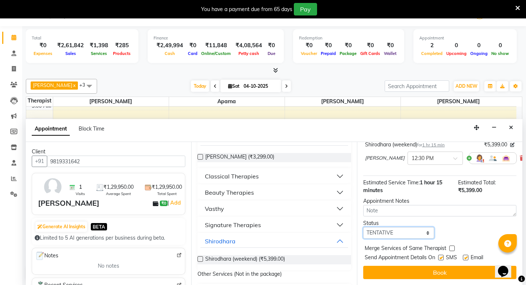
click at [426, 232] on select "Select TENTATIVE CONFIRM CHECK-IN UPCOMING" at bounding box center [398, 232] width 71 height 11
select select "confirm booking"
click at [363, 227] on select "Select TENTATIVE CONFIRM CHECK-IN UPCOMING" at bounding box center [398, 232] width 71 height 11
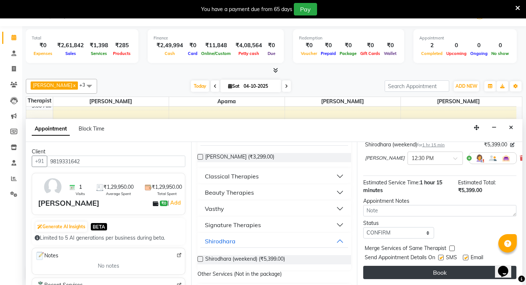
click at [442, 274] on button "Book" at bounding box center [439, 272] width 153 height 13
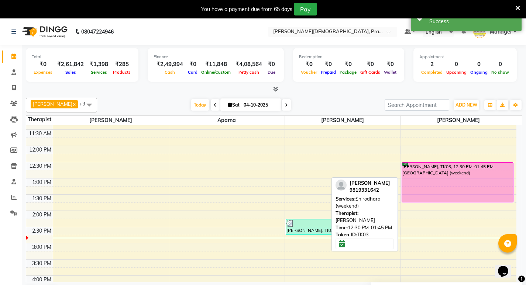
scroll to position [111, 0]
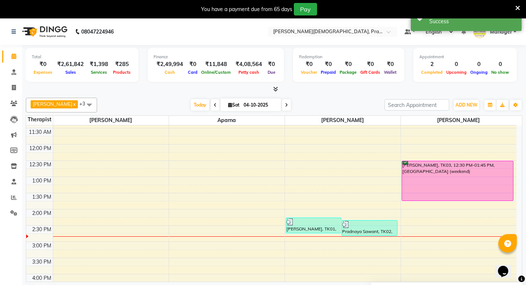
click at [182, 213] on div "8:00 AM 8:30 AM 9:00 AM 9:30 AM 10:00 AM 10:30 AM 11:00 AM 11:30 AM 12:00 PM 12…" at bounding box center [271, 209] width 490 height 389
select select "53451"
select select "tentative"
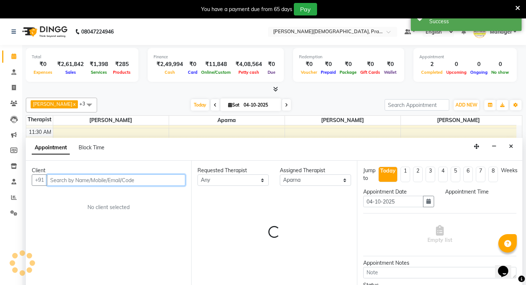
select select "840"
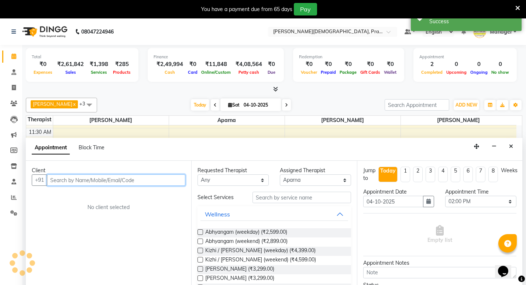
scroll to position [19, 0]
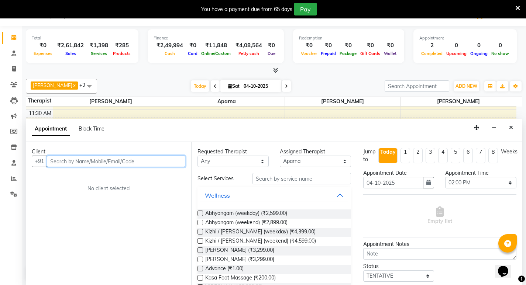
click at [163, 163] on input "text" at bounding box center [116, 161] width 138 height 11
type input "P"
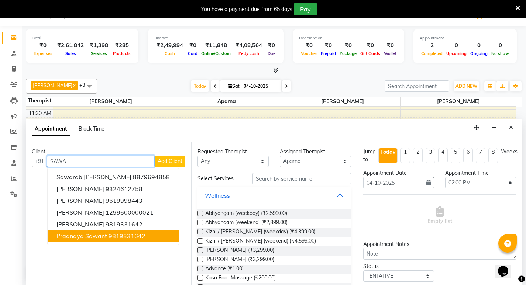
click at [134, 233] on ngb-highlight "9819331642" at bounding box center [127, 236] width 37 height 7
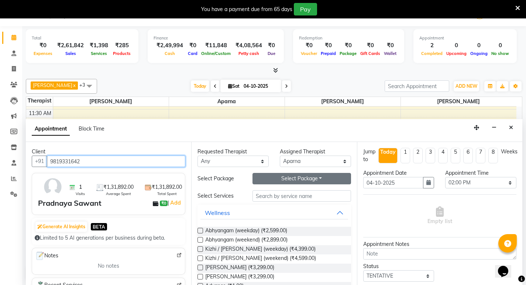
type input "9819331642"
click at [290, 175] on button "Select Package Toggle Dropdown" at bounding box center [301, 178] width 99 height 11
click at [289, 192] on li "Pradnaya T" at bounding box center [282, 194] width 58 height 11
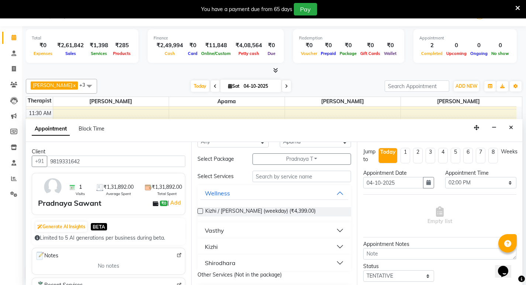
scroll to position [37, 0]
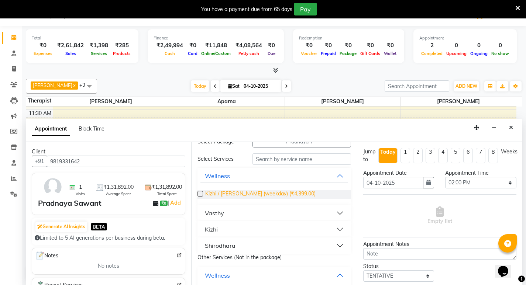
click at [254, 194] on span "Kizhi / [PERSON_NAME] (weekday) (₹4,399.00)" at bounding box center [260, 194] width 110 height 9
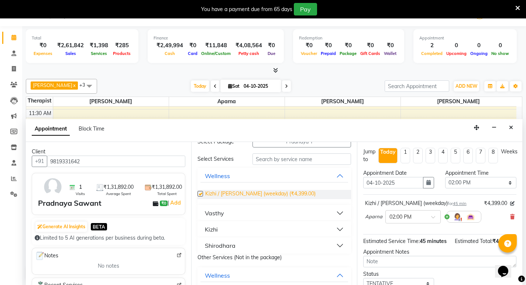
checkbox input "false"
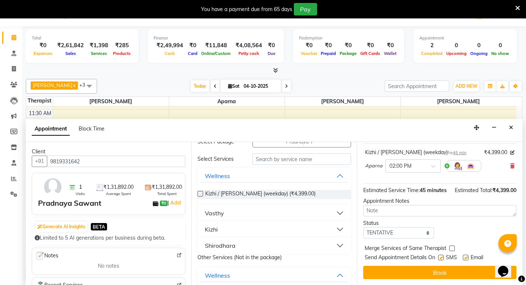
scroll to position [59, 0]
click at [426, 234] on select "Select TENTATIVE CONFIRM CHECK-IN UPCOMING" at bounding box center [398, 232] width 71 height 11
select select "confirm booking"
click at [363, 227] on select "Select TENTATIVE CONFIRM CHECK-IN UPCOMING" at bounding box center [398, 232] width 71 height 11
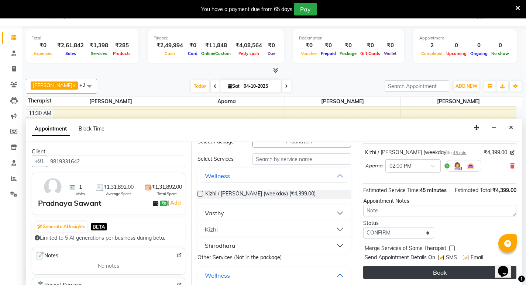
drag, startPoint x: 437, startPoint y: 276, endPoint x: 438, endPoint y: 272, distance: 4.2
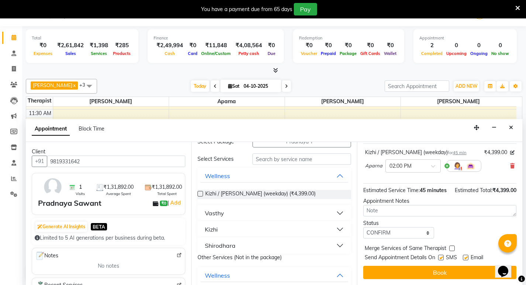
click at [437, 275] on button "Book" at bounding box center [439, 272] width 153 height 13
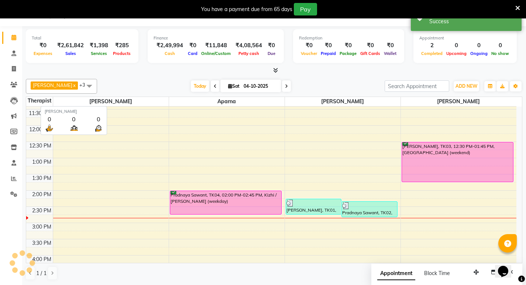
scroll to position [0, 0]
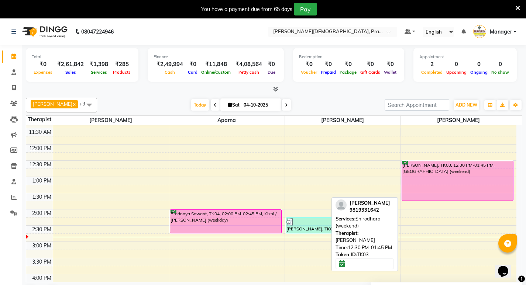
click at [458, 169] on div "[PERSON_NAME], TK03, 12:30 PM-01:45 PM, [GEOGRAPHIC_DATA] (weekend)" at bounding box center [457, 180] width 111 height 39
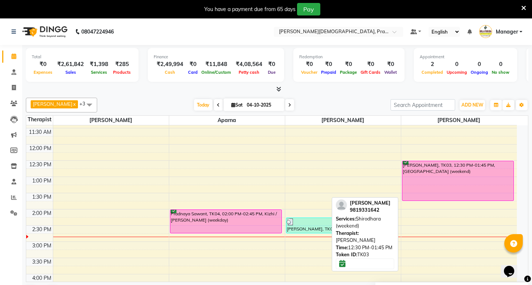
select select "6"
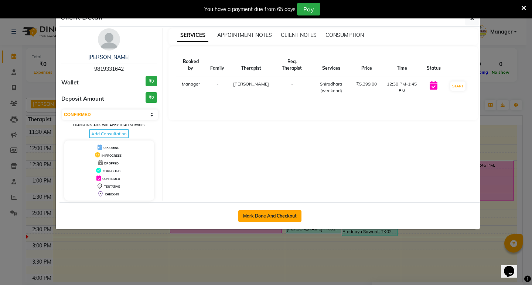
click at [290, 216] on button "Mark Done And Checkout" at bounding box center [269, 216] width 63 height 12
select select "service"
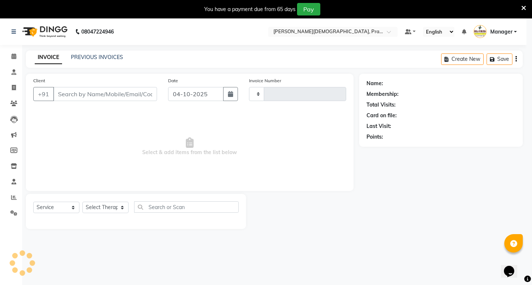
type input "1005"
select select "6818"
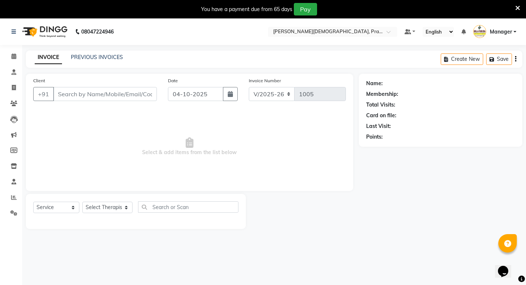
type input "9819331642"
select select "79238"
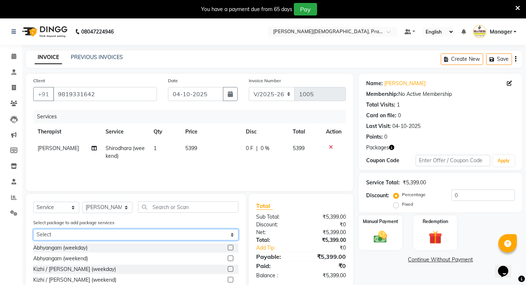
click at [208, 233] on select "Select [PERSON_NAME] T" at bounding box center [135, 234] width 205 height 11
select select "1: Object"
click at [33, 229] on select "Select [PERSON_NAME] T" at bounding box center [135, 234] width 205 height 11
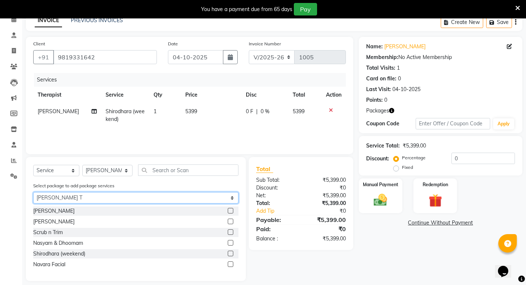
scroll to position [44, 0]
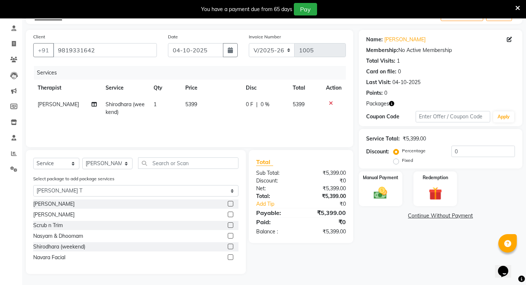
click at [230, 248] on label at bounding box center [231, 247] width 6 height 6
click at [230, 248] on input "checkbox" at bounding box center [230, 247] width 5 height 5
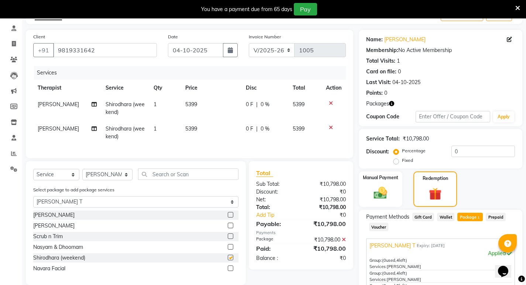
checkbox input "false"
click at [329, 127] on icon at bounding box center [331, 127] width 4 height 5
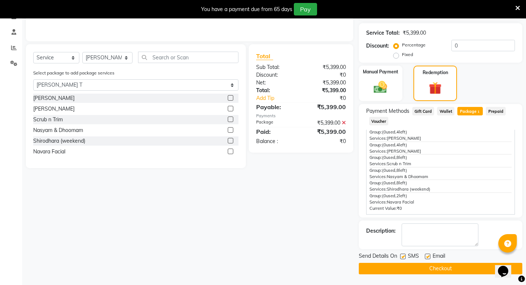
scroll to position [150, 0]
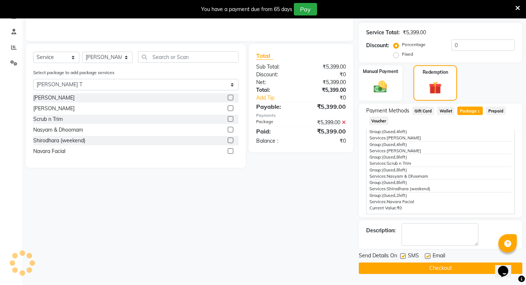
click at [406, 266] on button "Checkout" at bounding box center [441, 268] width 164 height 11
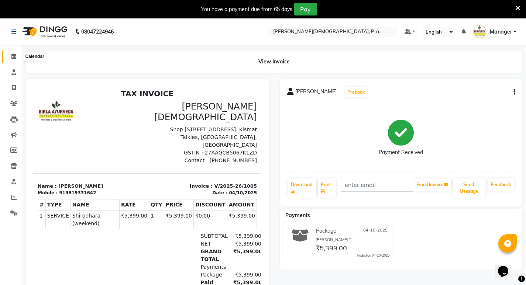
click at [15, 58] on icon at bounding box center [13, 57] width 5 height 6
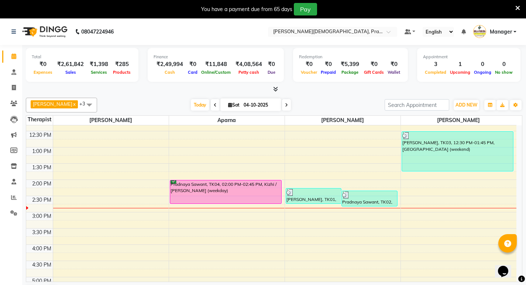
scroll to position [148, 0]
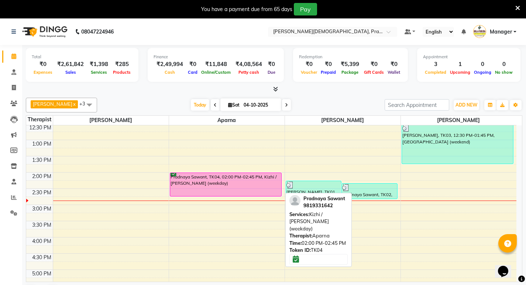
click at [188, 185] on div "Pradnaya Sawant, TK04, 02:00 PM-02:45 PM, Kizhi / [PERSON_NAME] (weekday)" at bounding box center [225, 184] width 111 height 23
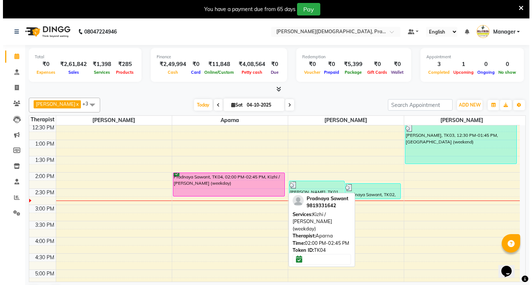
select select "6"
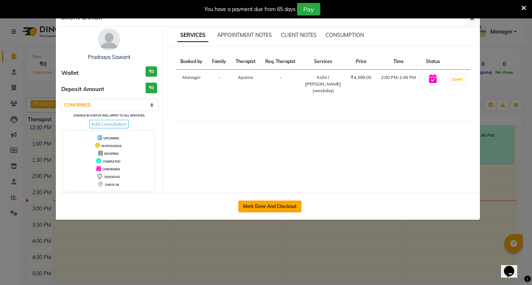
click at [264, 207] on button "Mark Done And Checkout" at bounding box center [269, 207] width 63 height 12
select select "service"
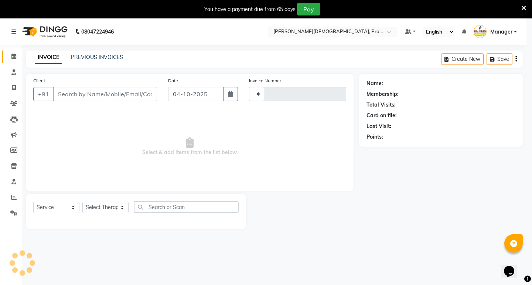
type input "1006"
select select "6818"
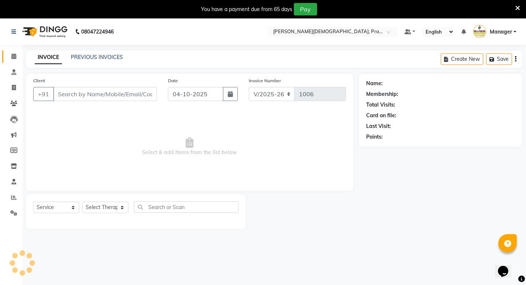
type input "9819331642"
select select "53451"
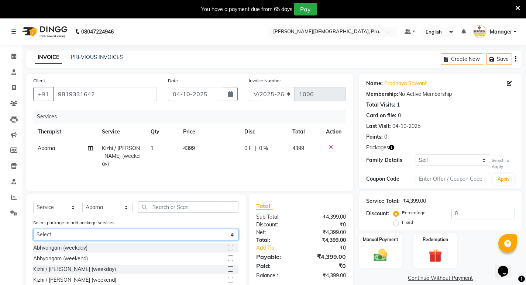
click at [166, 234] on select "Select Pradnaya T" at bounding box center [135, 234] width 205 height 11
select select "1: Object"
click at [33, 229] on select "Select Pradnaya T" at bounding box center [135, 234] width 205 height 11
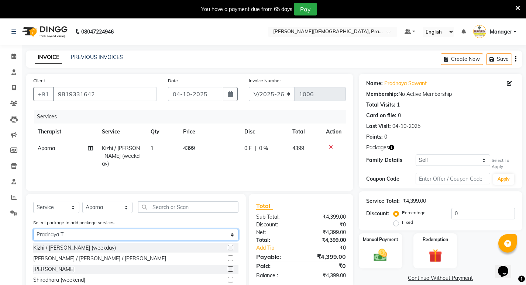
scroll to position [23, 0]
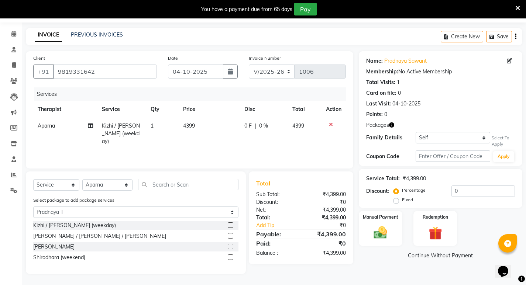
click at [231, 226] on label at bounding box center [231, 226] width 6 height 6
click at [231, 226] on input "checkbox" at bounding box center [230, 225] width 5 height 5
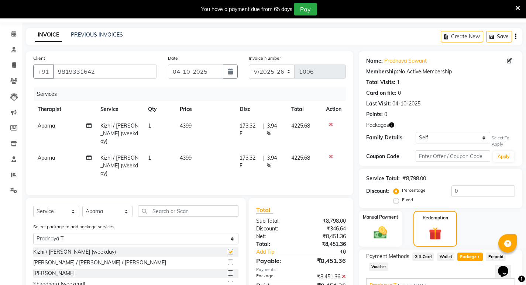
checkbox input "false"
click at [330, 154] on icon at bounding box center [331, 156] width 4 height 5
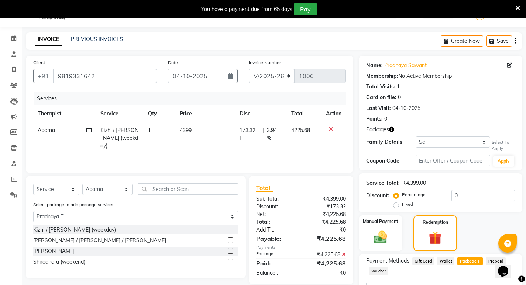
scroll to position [166, 0]
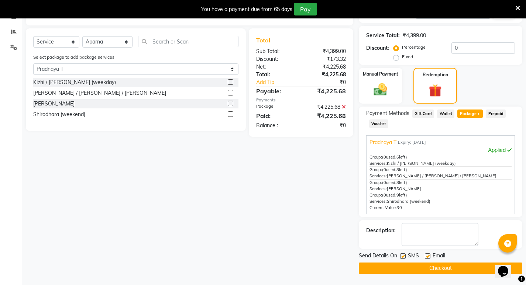
click at [402, 268] on button "Checkout" at bounding box center [441, 268] width 164 height 11
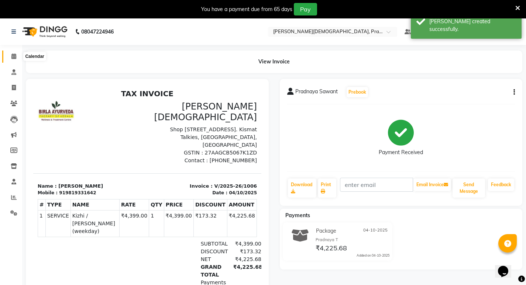
click at [14, 56] on icon at bounding box center [13, 57] width 5 height 6
